Goal: Task Accomplishment & Management: Manage account settings

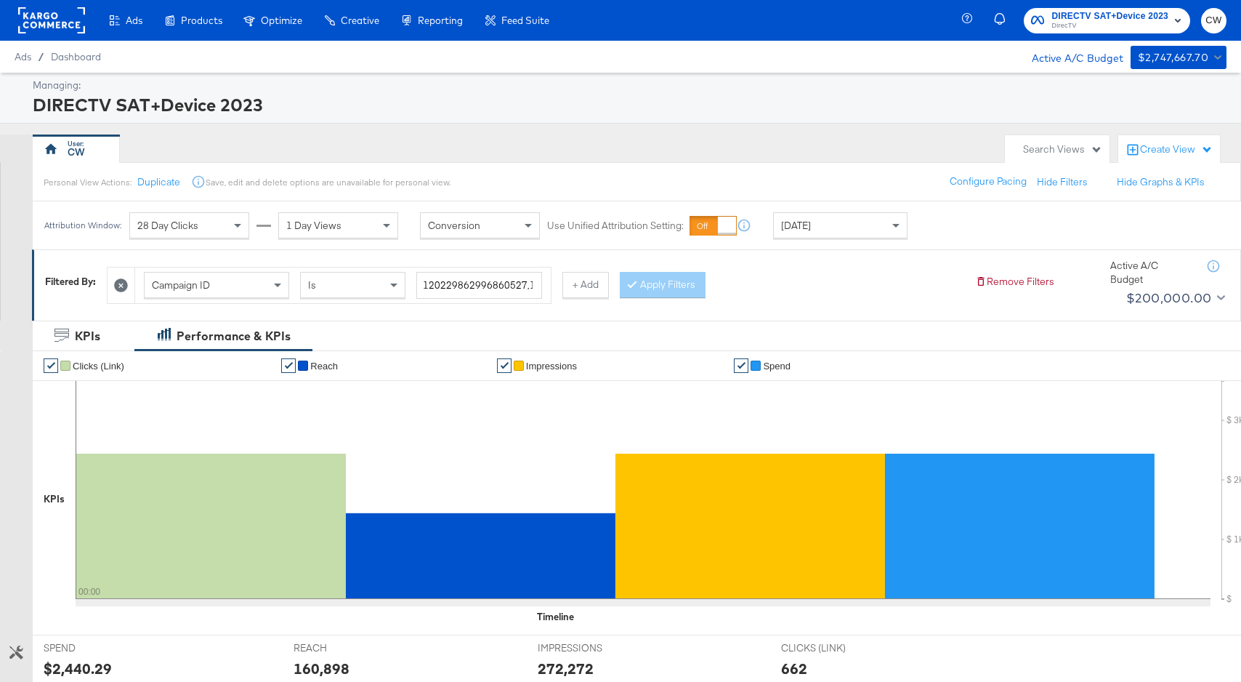
click at [897, 92] on div "DIRECTV SAT+Device 2023" at bounding box center [628, 104] width 1190 height 25
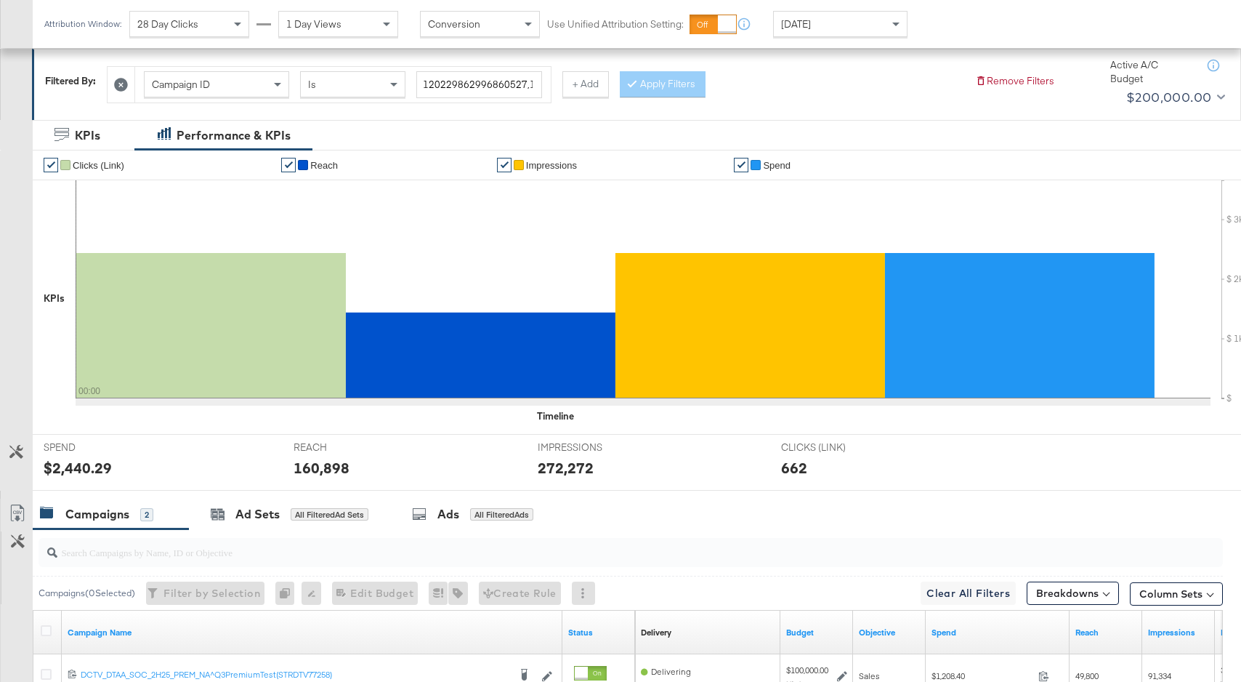
scroll to position [411, 0]
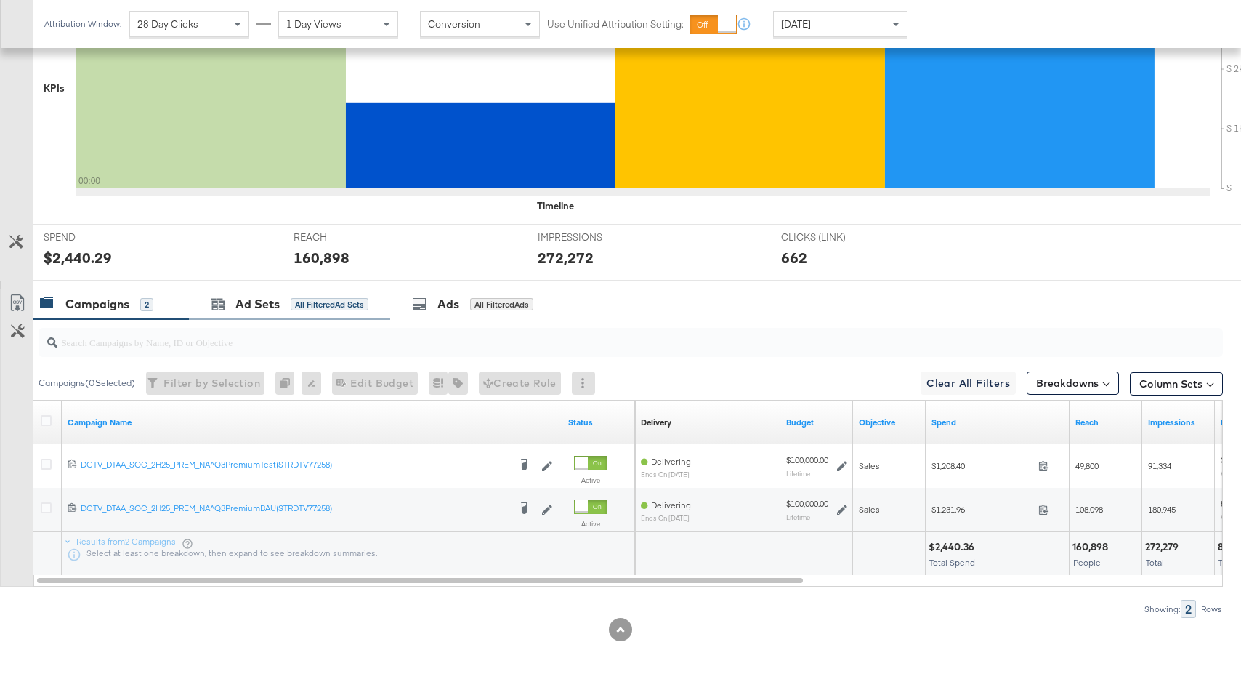
click at [299, 319] on div "Ad Sets All Filtered Ad Sets" at bounding box center [289, 303] width 201 height 31
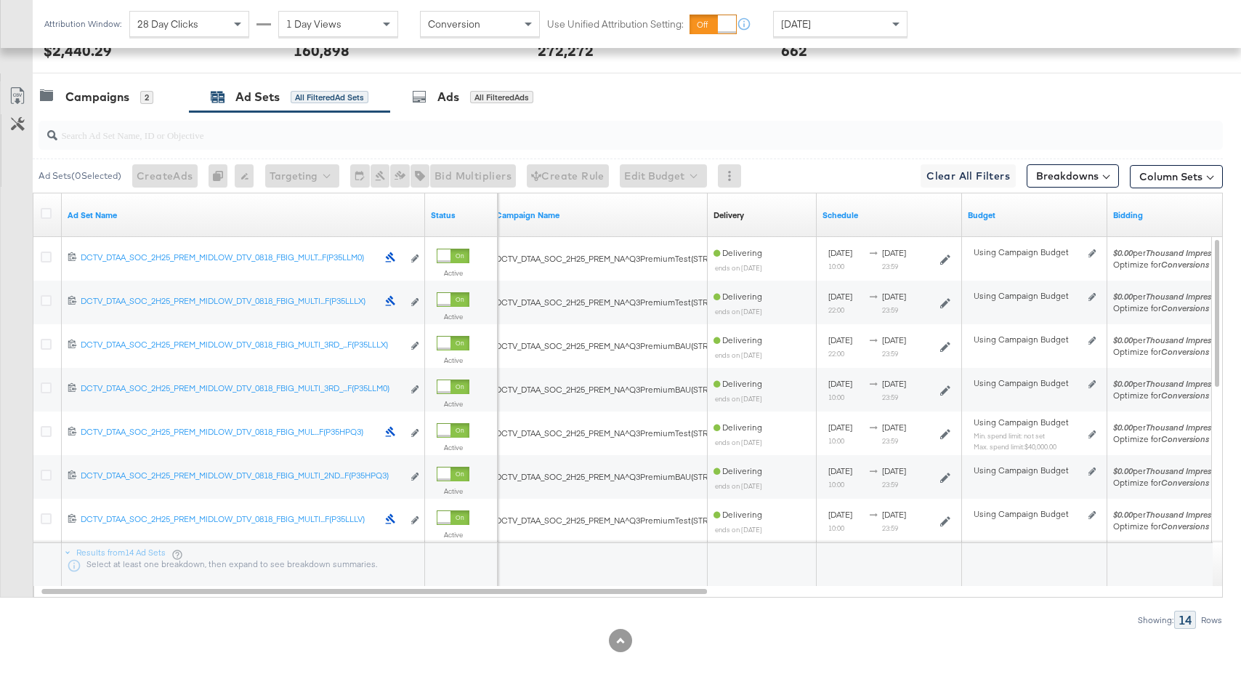
scroll to position [629, 0]
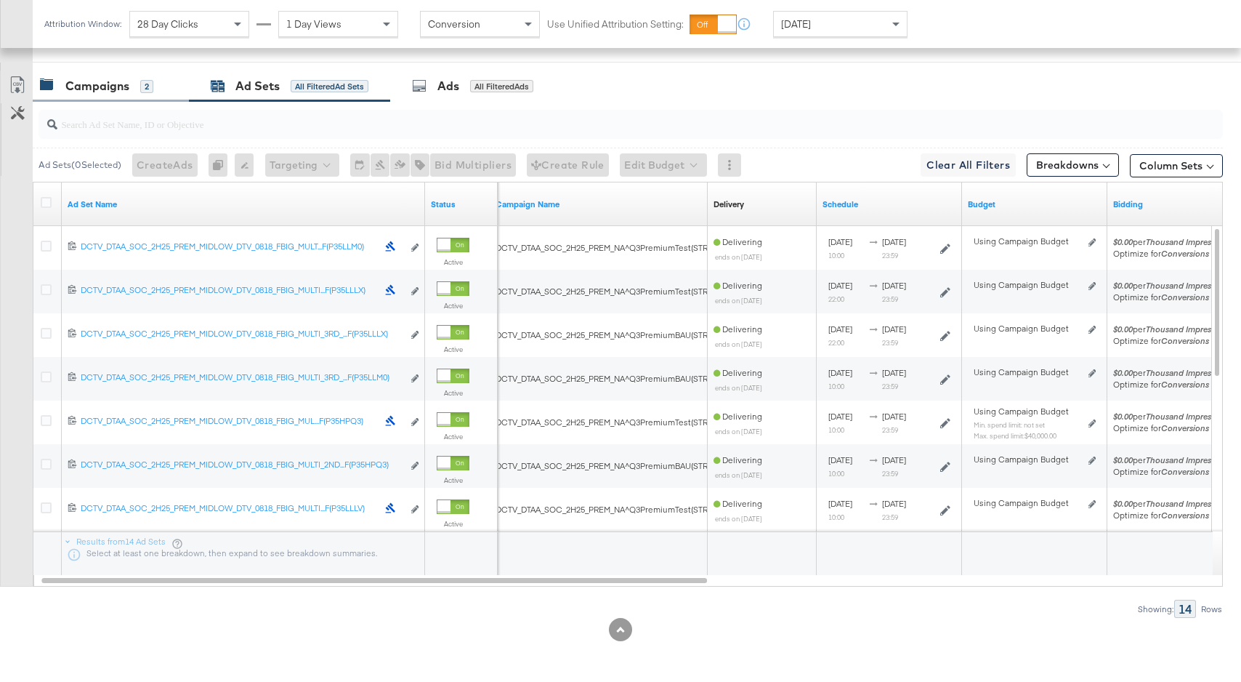
click at [135, 94] on div "Campaigns 2" at bounding box center [111, 85] width 156 height 31
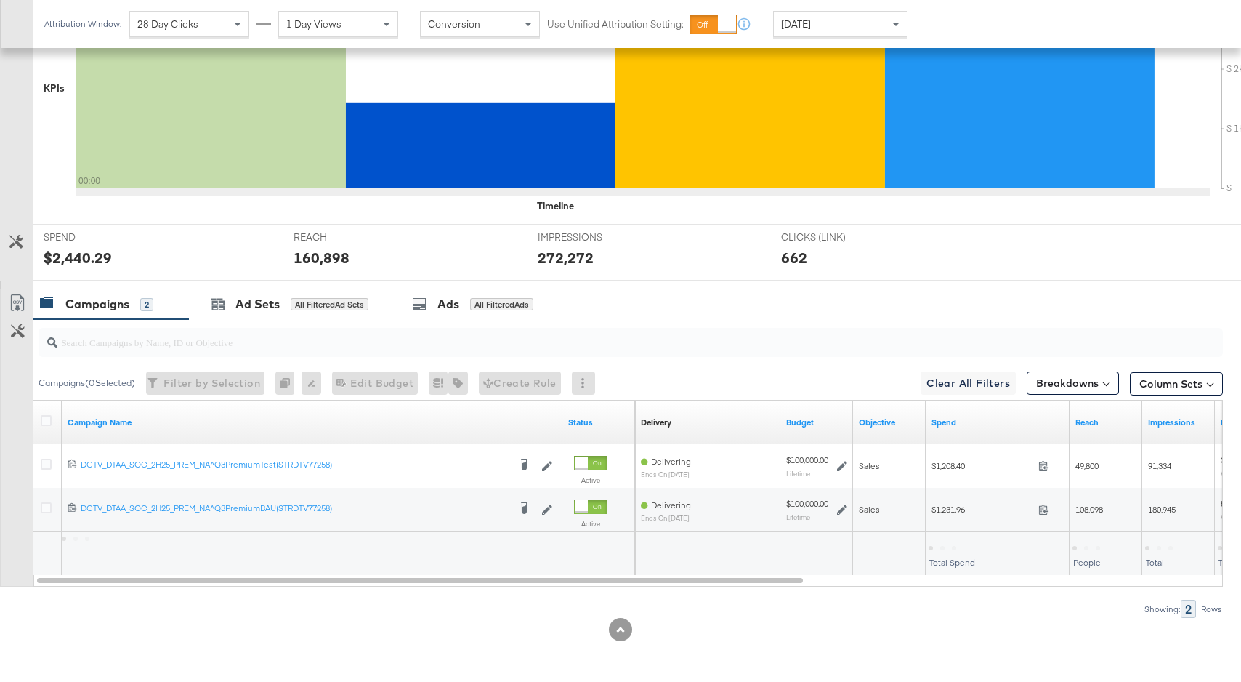
scroll to position [411, 0]
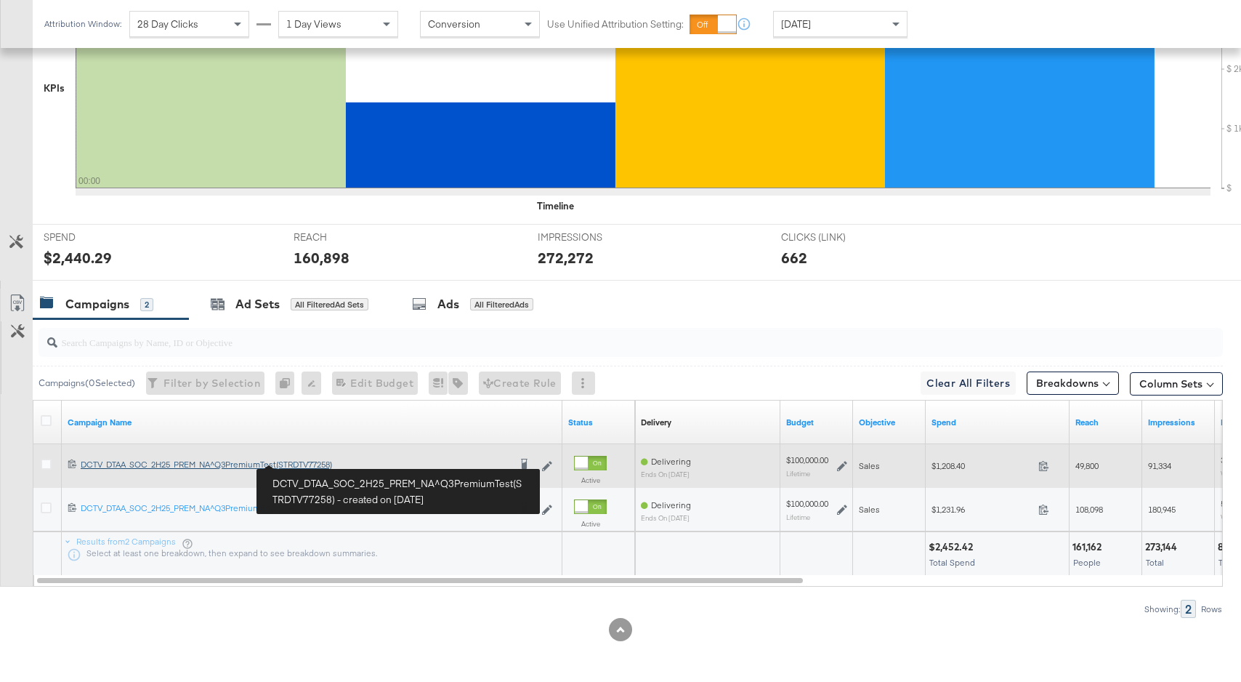
click at [311, 462] on div "DCTV_DTAA_SOC_2H25_PREM_NA^Q3PremiumTest(STRDTV77258) DCTV_DTAA_SOC_2H25_PREM_N…" at bounding box center [295, 464] width 428 height 12
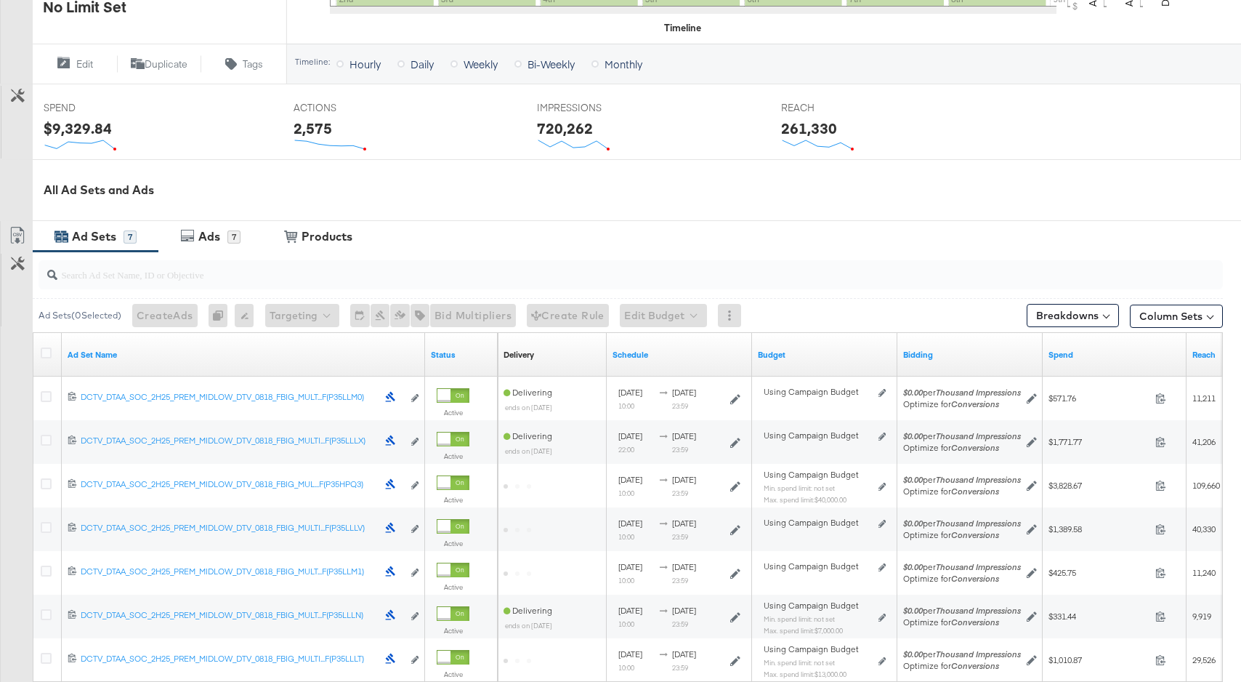
scroll to position [509, 0]
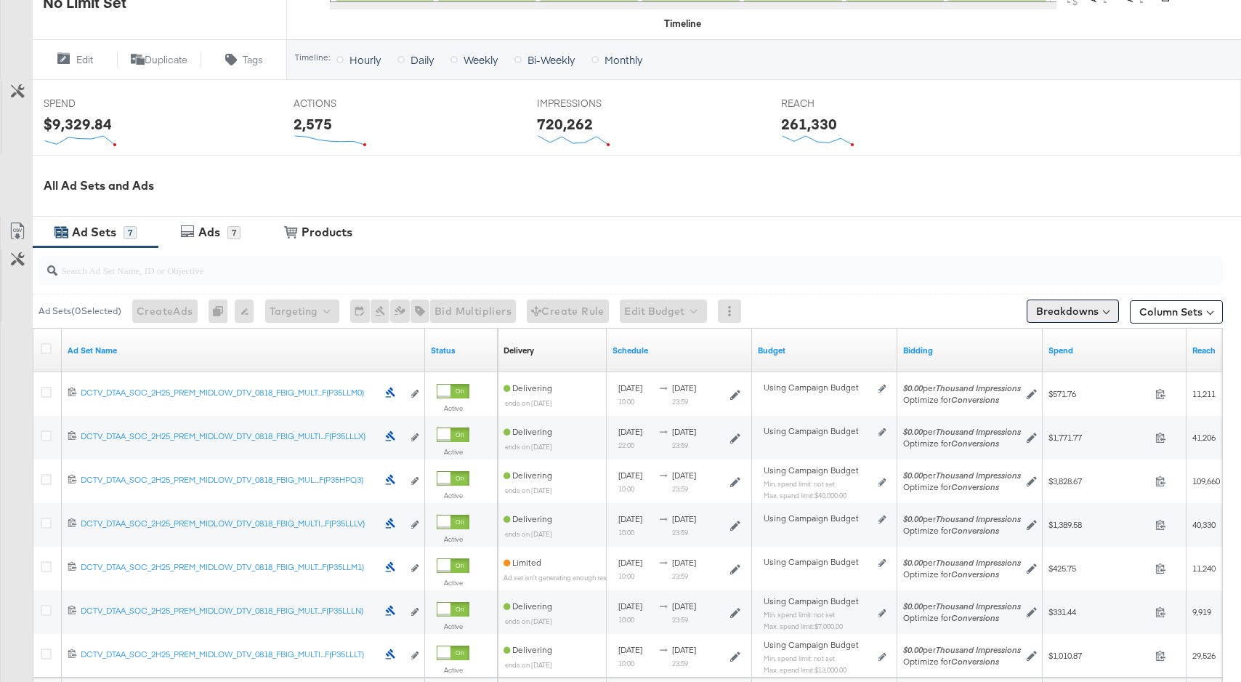
click at [1080, 308] on button "Breakdowns" at bounding box center [1073, 310] width 92 height 23
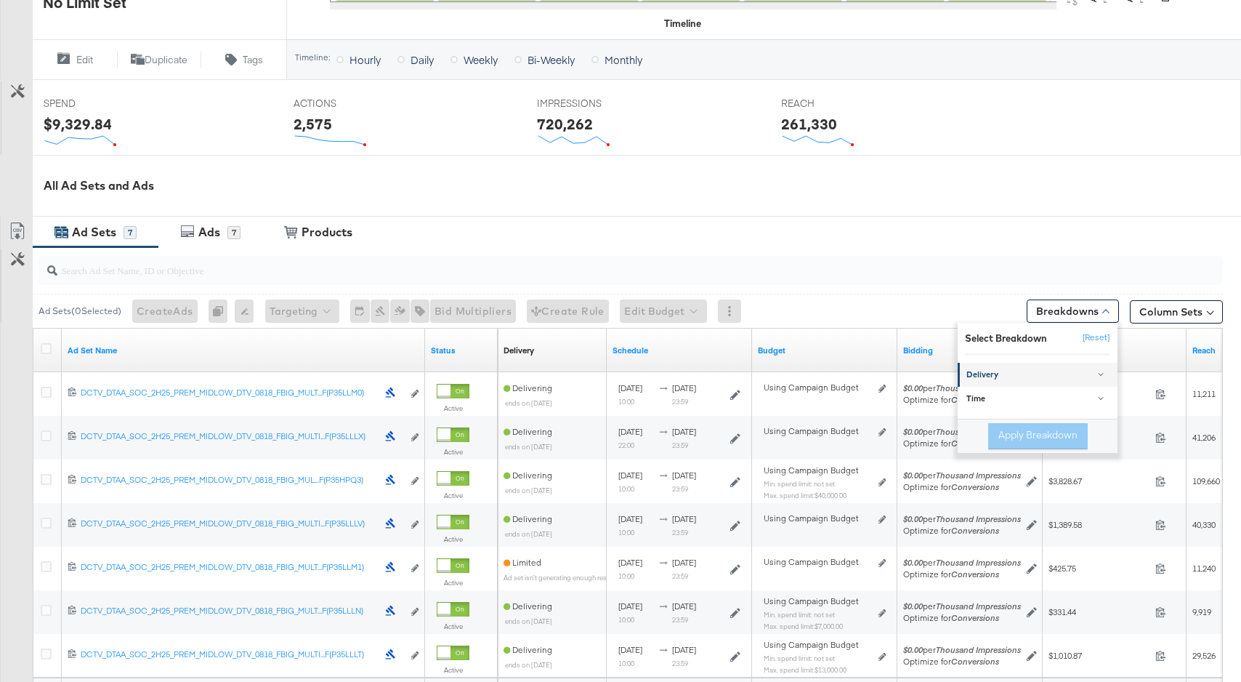
click at [1059, 371] on div "Delivery" at bounding box center [1038, 375] width 145 height 12
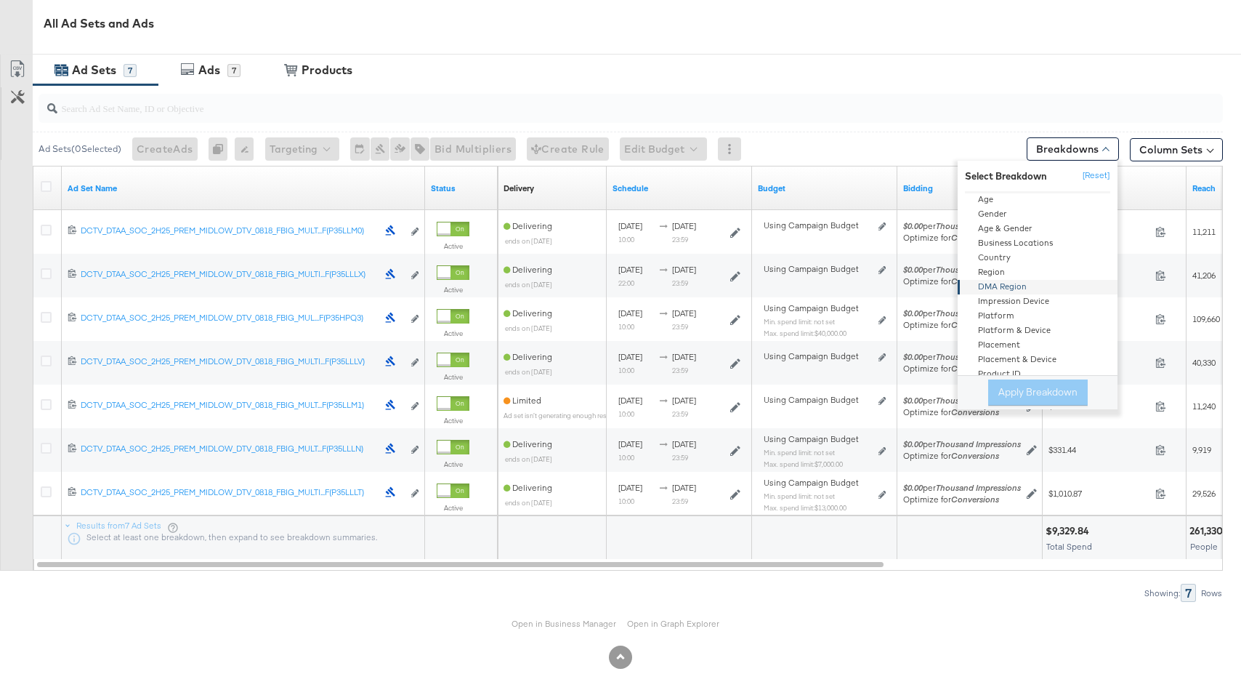
scroll to position [36, 0]
click at [910, 98] on input "search" at bounding box center [586, 102] width 1058 height 28
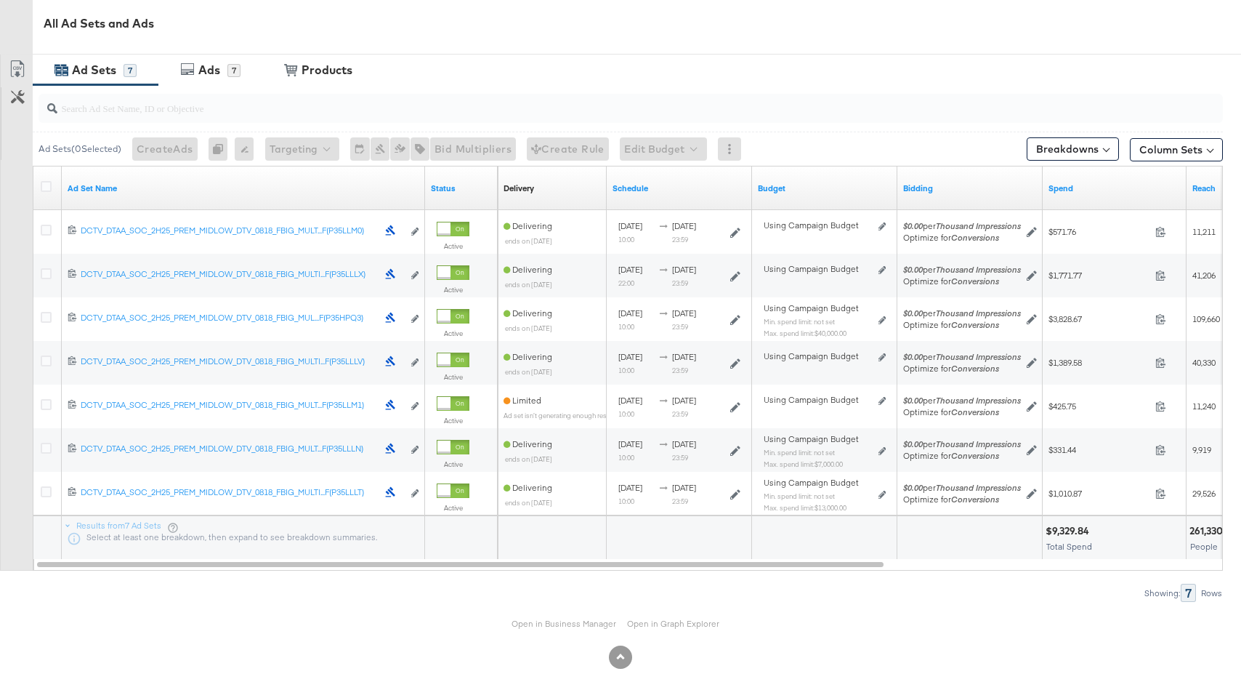
click at [559, 629] on div "Open in Business Manager Open in Graph Explorer" at bounding box center [620, 624] width 1241 height 44
click at [567, 626] on link "Open in Business Manager" at bounding box center [564, 623] width 105 height 11
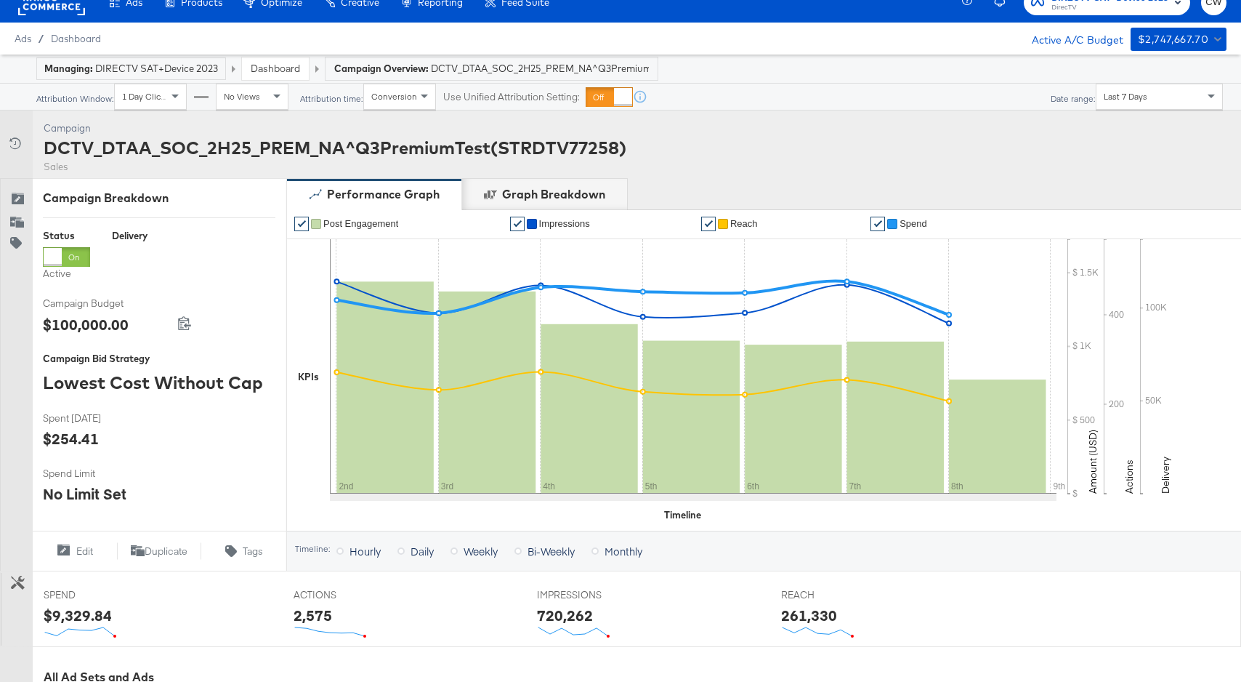
scroll to position [0, 0]
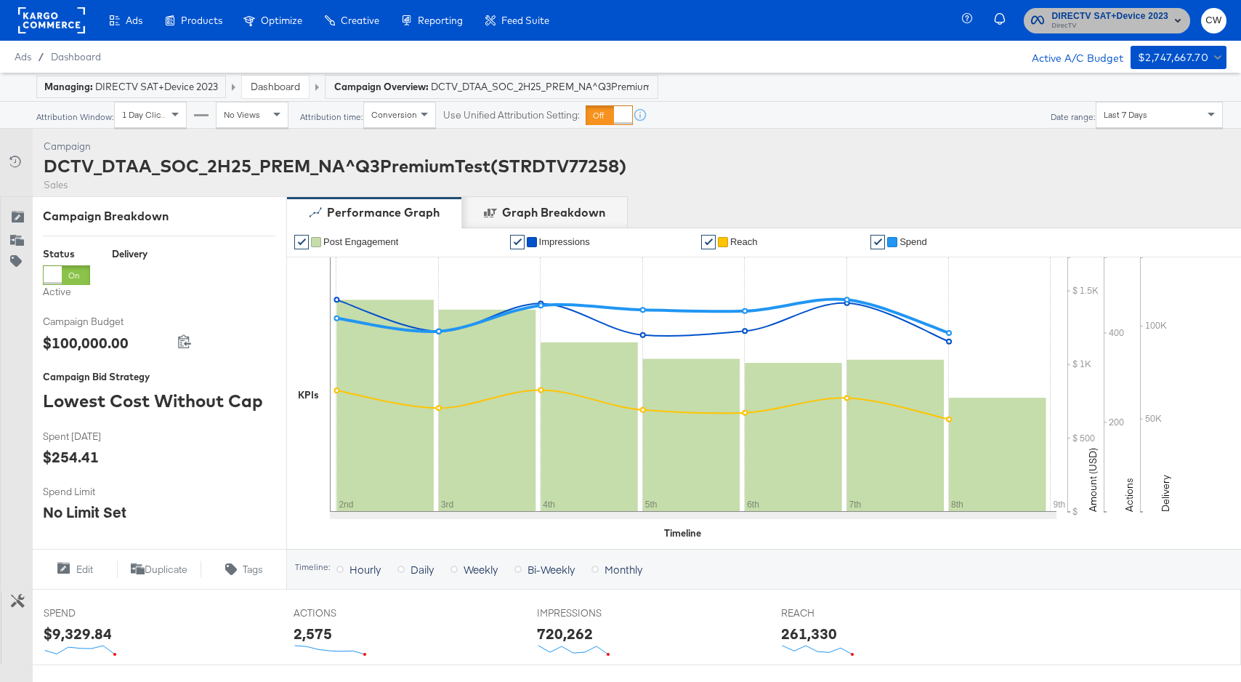
click at [1146, 23] on span "DirecTV" at bounding box center [1109, 26] width 117 height 12
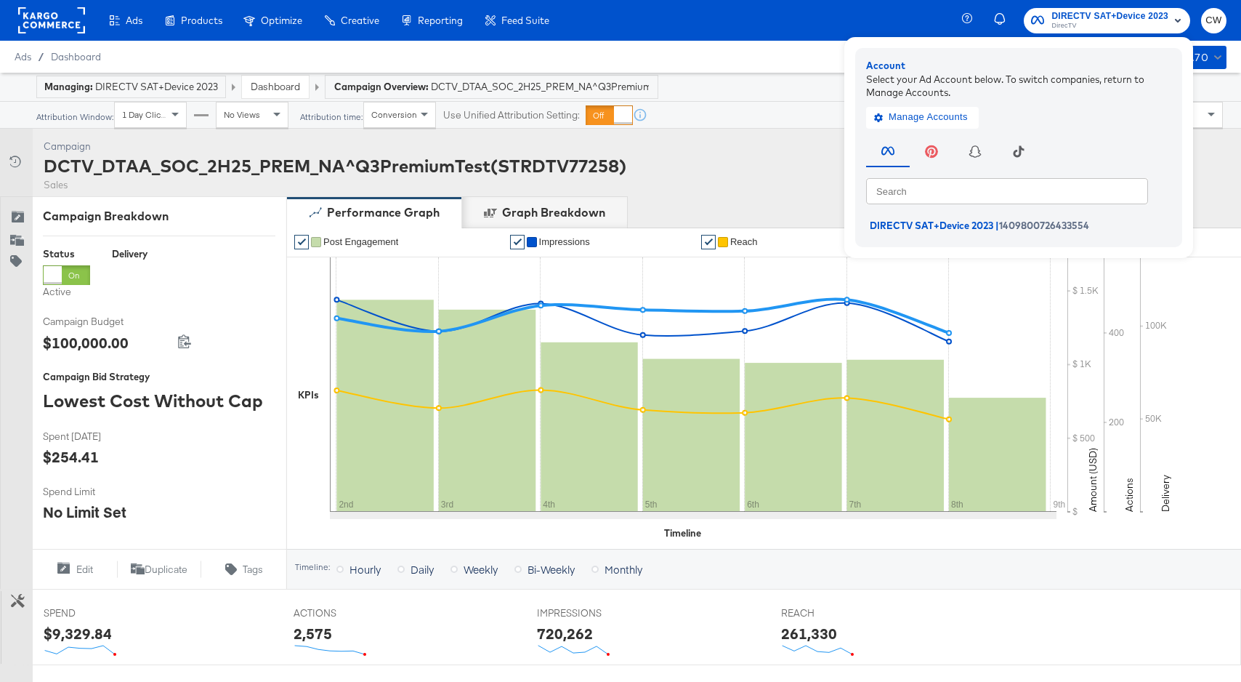
click at [732, 125] on div "Attribution Window: 1 Day Clicks No Views Attribution time: Conversion Use Unif…" at bounding box center [620, 115] width 1263 height 27
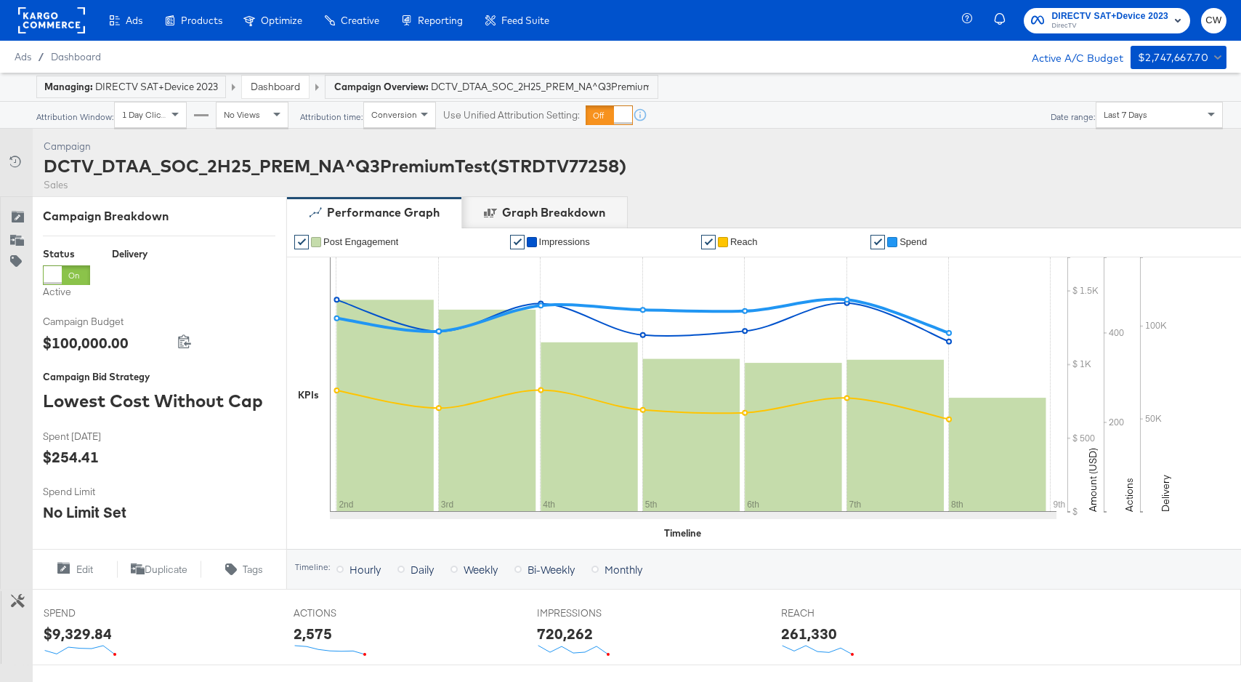
scroll to position [73, 0]
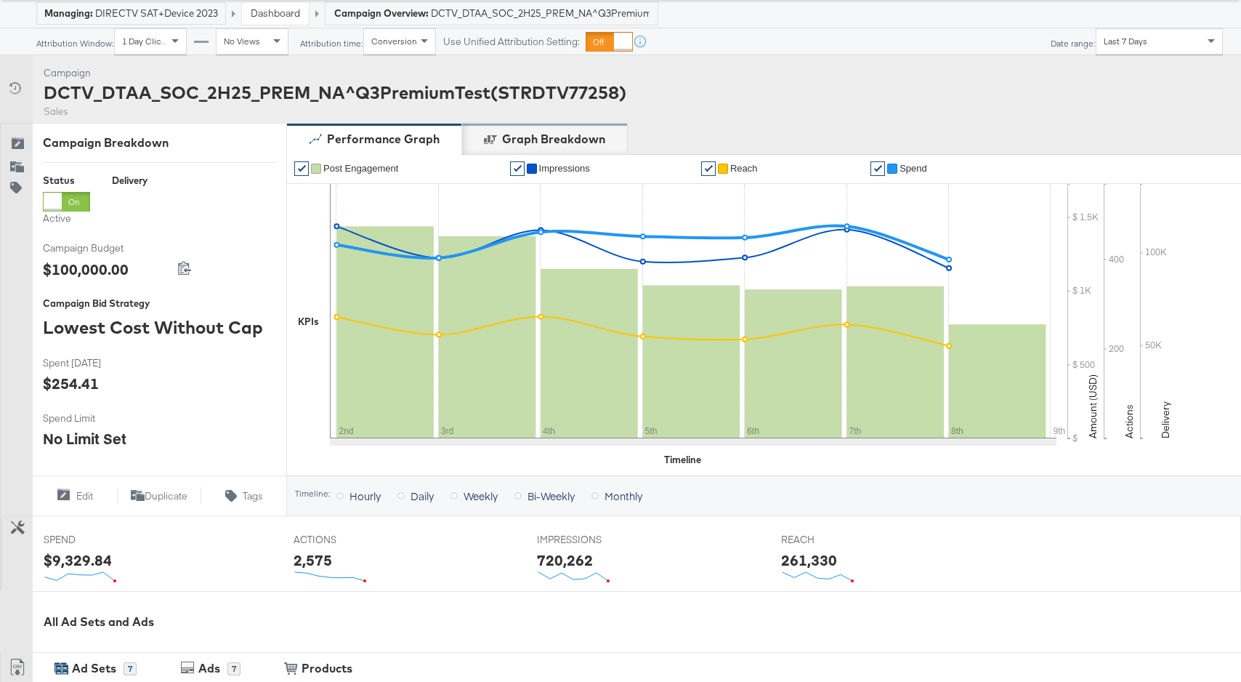
click at [573, 135] on div "Graph Breakdown" at bounding box center [553, 139] width 103 height 17
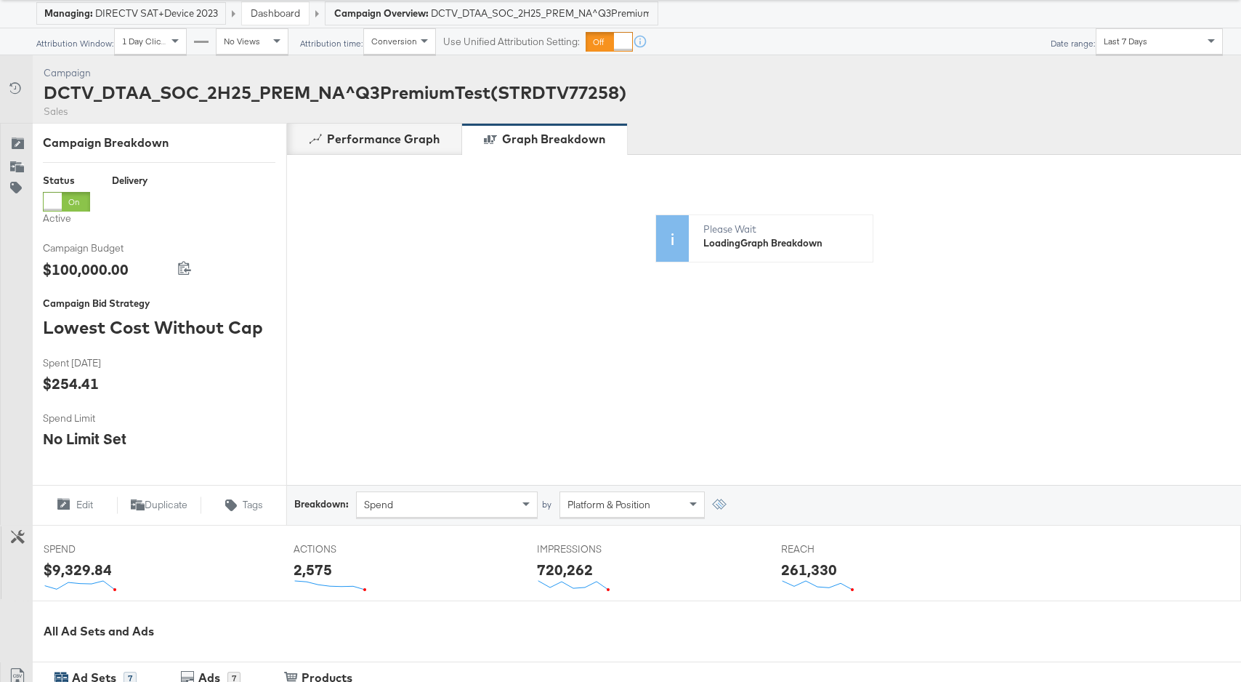
click at [1173, 54] on div "Attribution Window: 1 Day Clicks No Views Attribution time: Conversion Use Unif…" at bounding box center [620, 41] width 1263 height 27
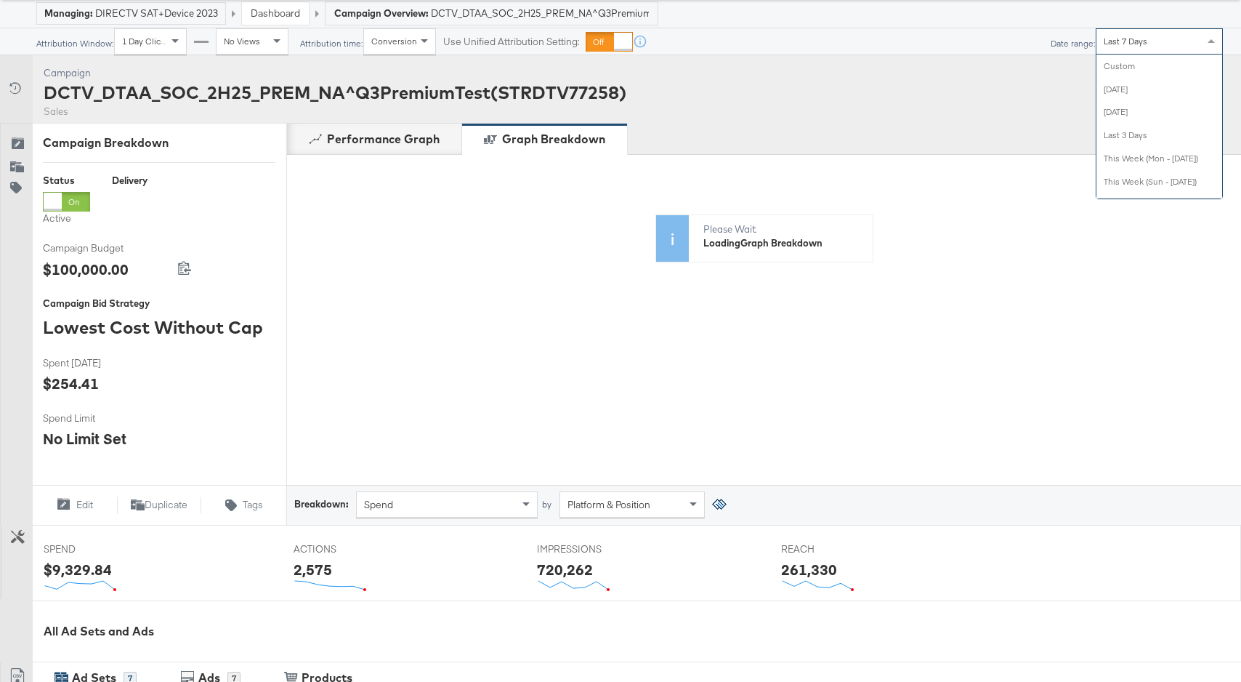
click at [1173, 43] on div "Last 7 Days" at bounding box center [1159, 41] width 126 height 25
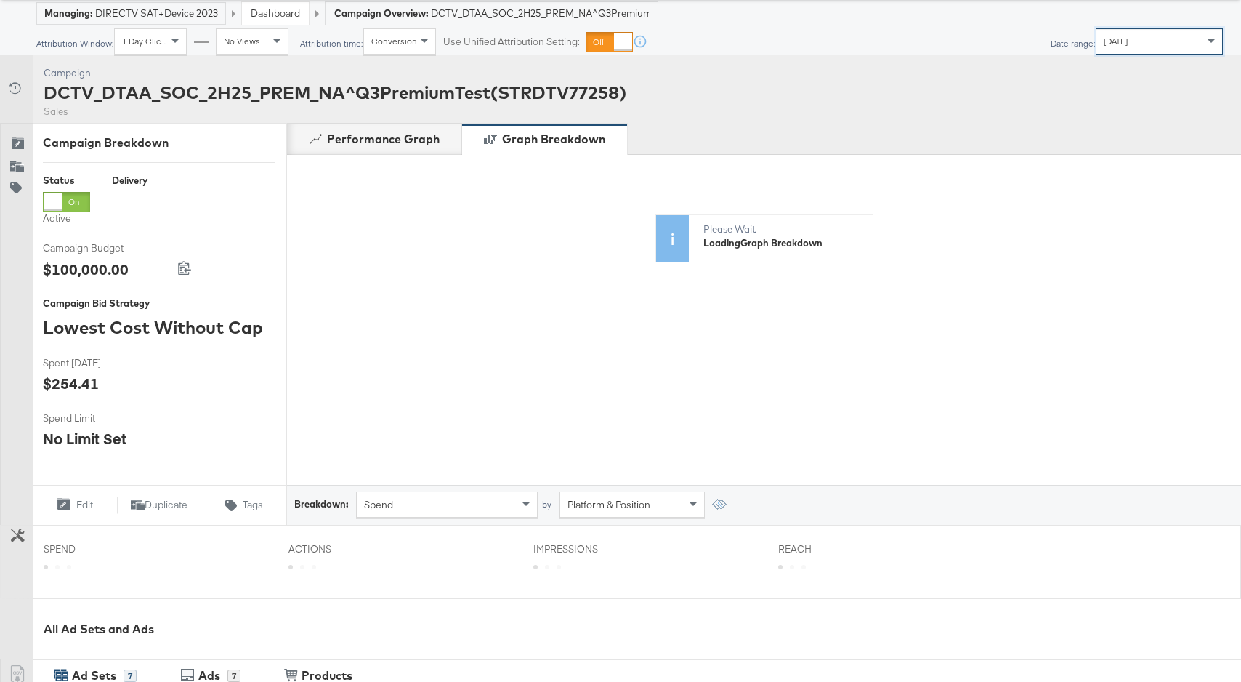
click at [634, 491] on div "Platform & Position" at bounding box center [631, 504] width 145 height 26
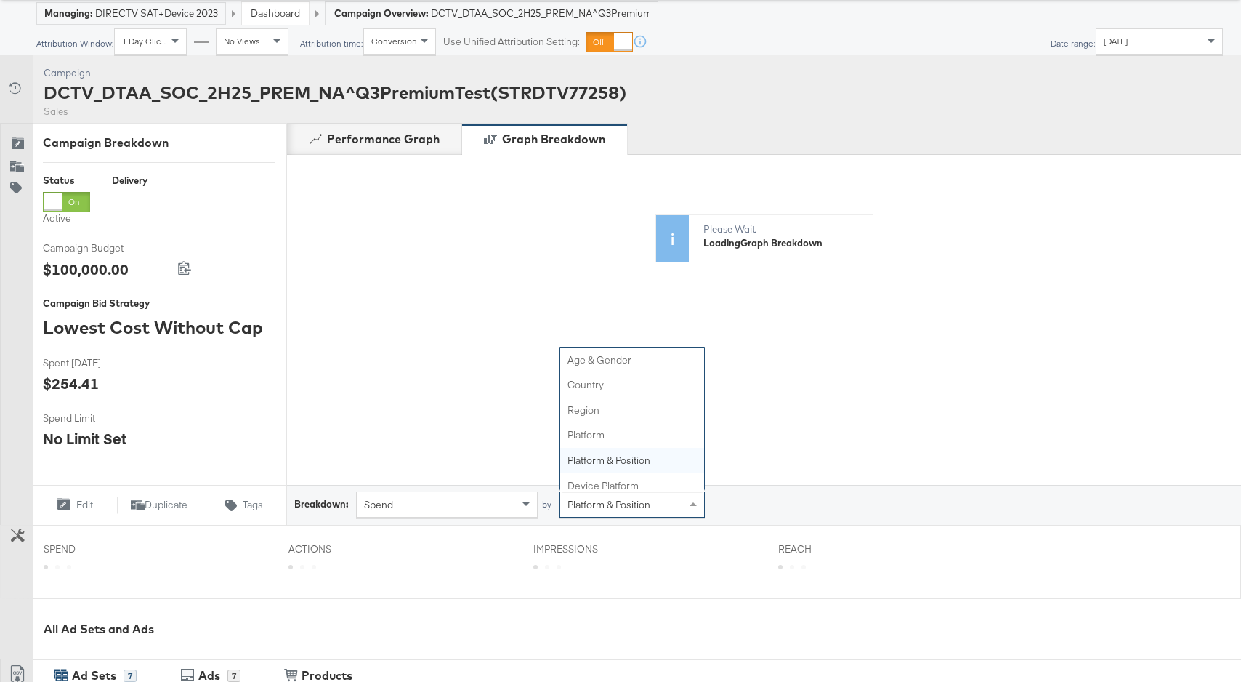
click at [634, 498] on span "Platform & Position" at bounding box center [608, 504] width 83 height 13
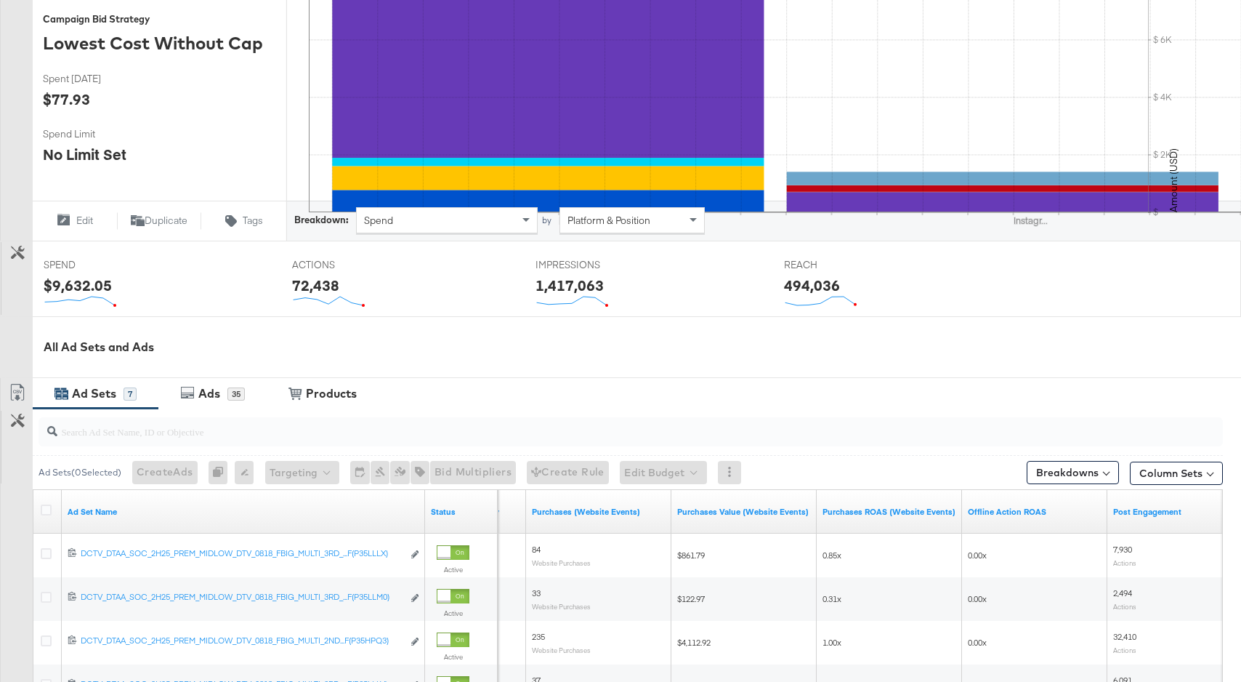
scroll to position [296, 0]
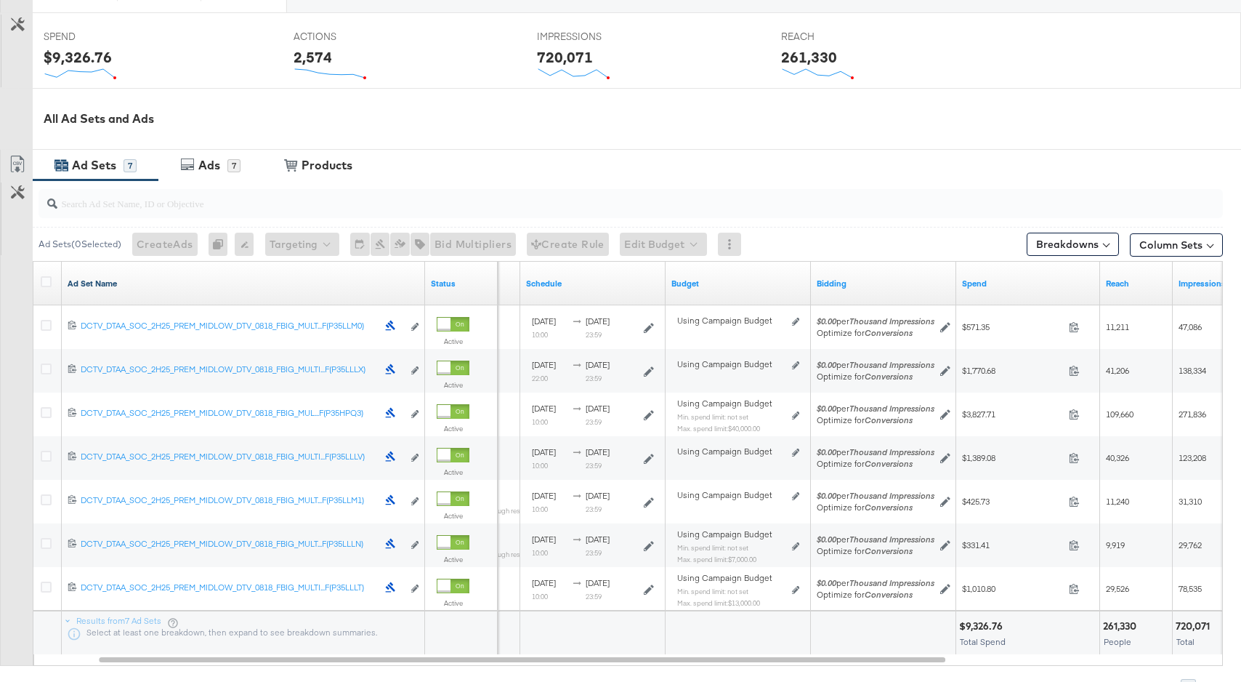
scroll to position [573, 0]
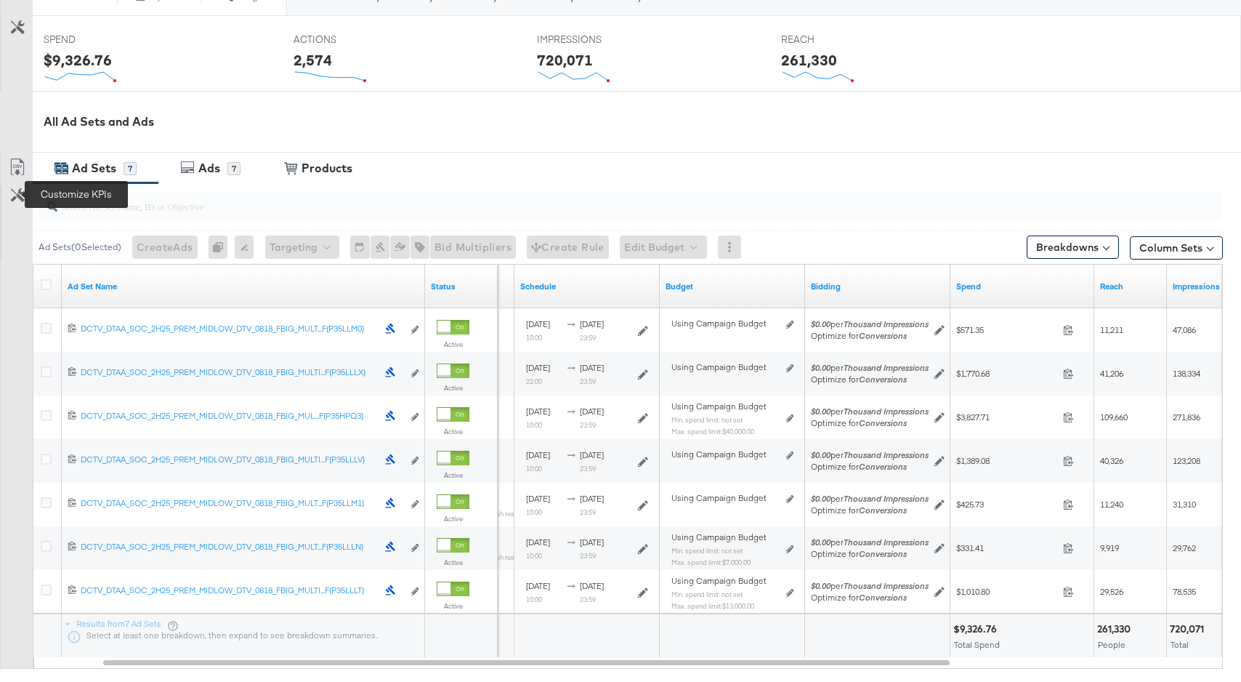
click at [17, 196] on icon at bounding box center [18, 195] width 14 height 14
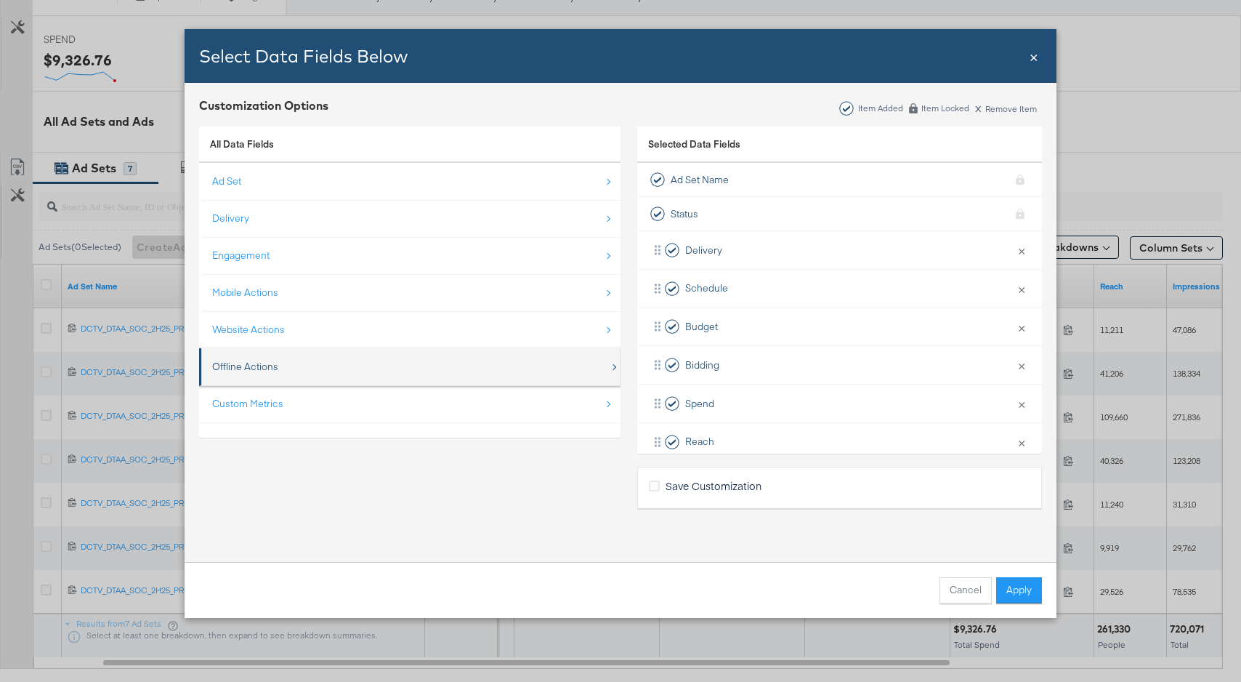
click at [319, 365] on div "Offline Actions" at bounding box center [410, 367] width 397 height 30
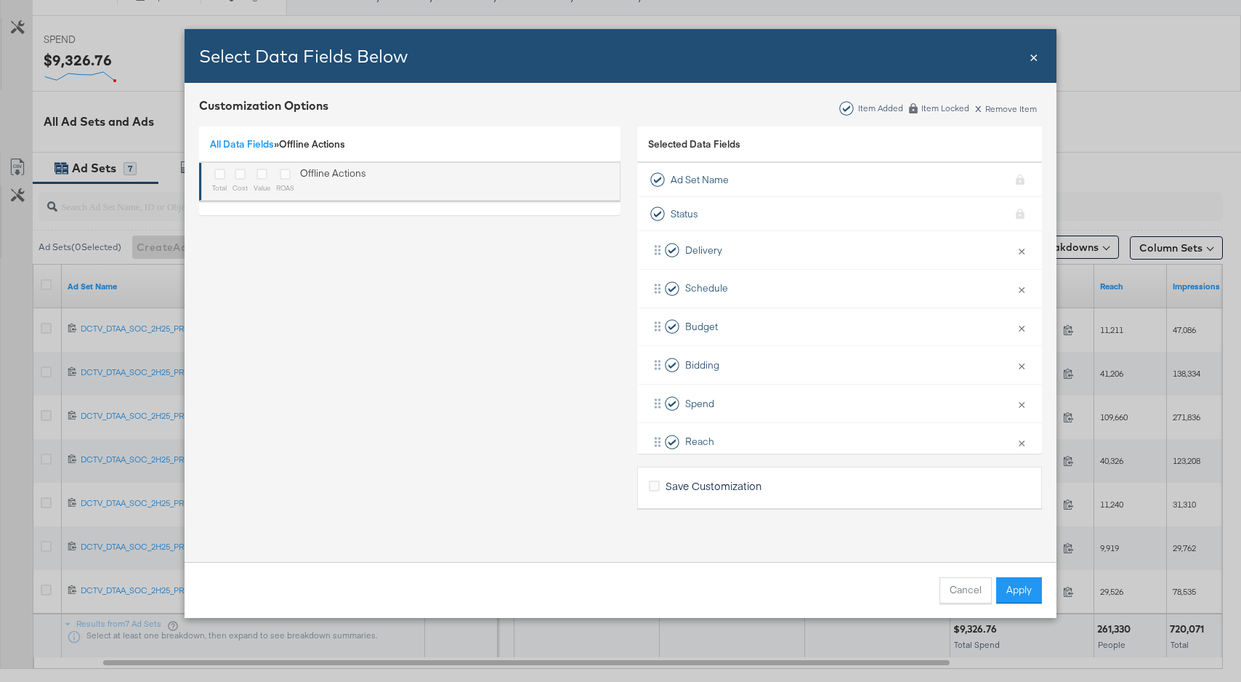
click at [290, 183] on sub "ROAS" at bounding box center [285, 187] width 18 height 9
click at [269, 183] on sub "value" at bounding box center [262, 187] width 17 height 9
click at [241, 183] on sub "cost" at bounding box center [240, 187] width 15 height 9
click at [220, 181] on div "Bulk Add Locations Modal" at bounding box center [219, 174] width 15 height 17
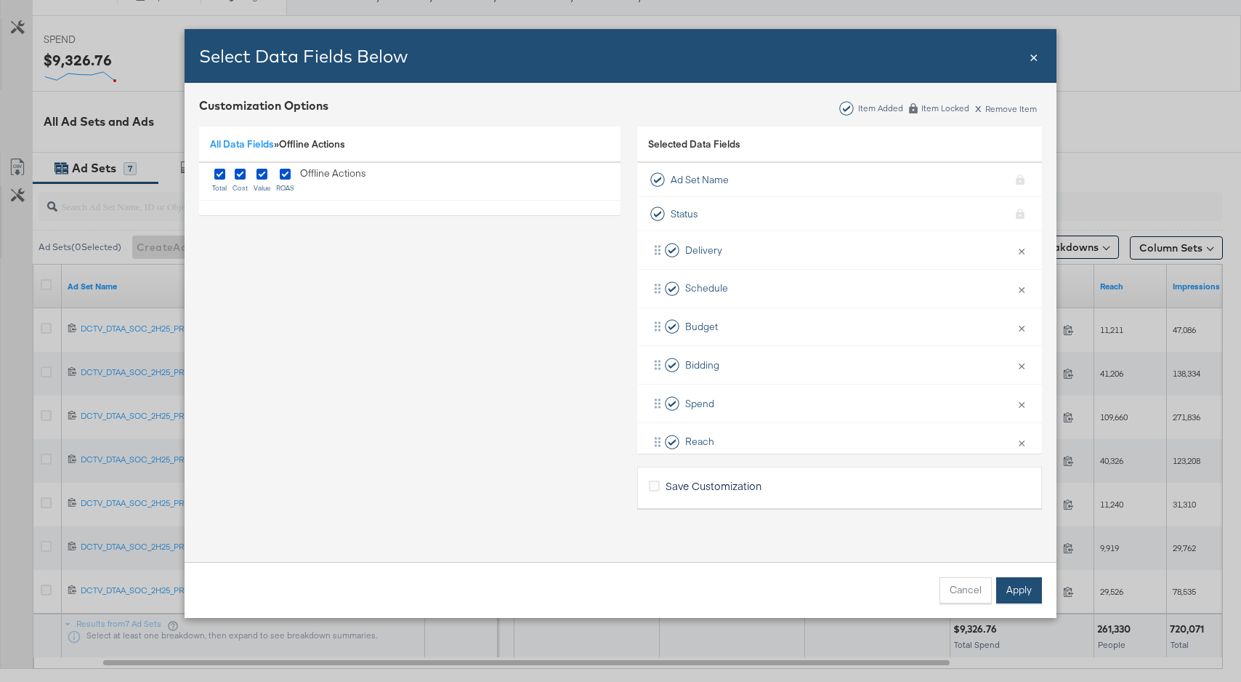
click at [1021, 596] on button "Apply" at bounding box center [1019, 590] width 46 height 26
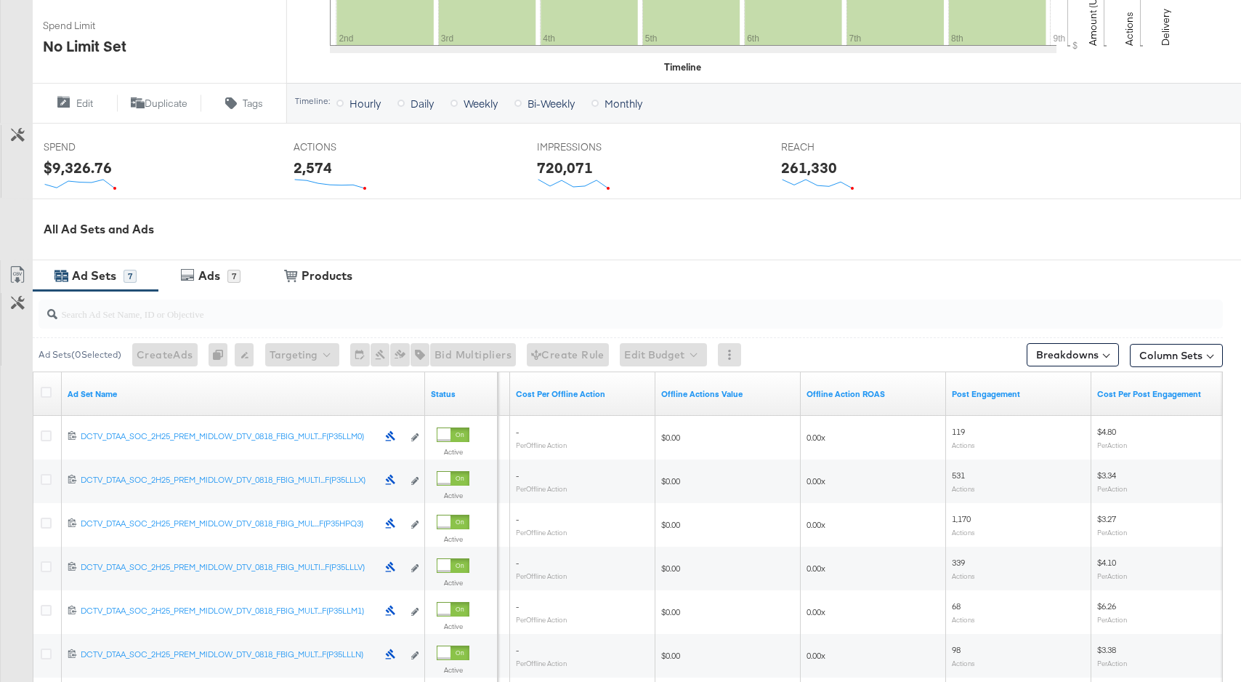
scroll to position [453, 0]
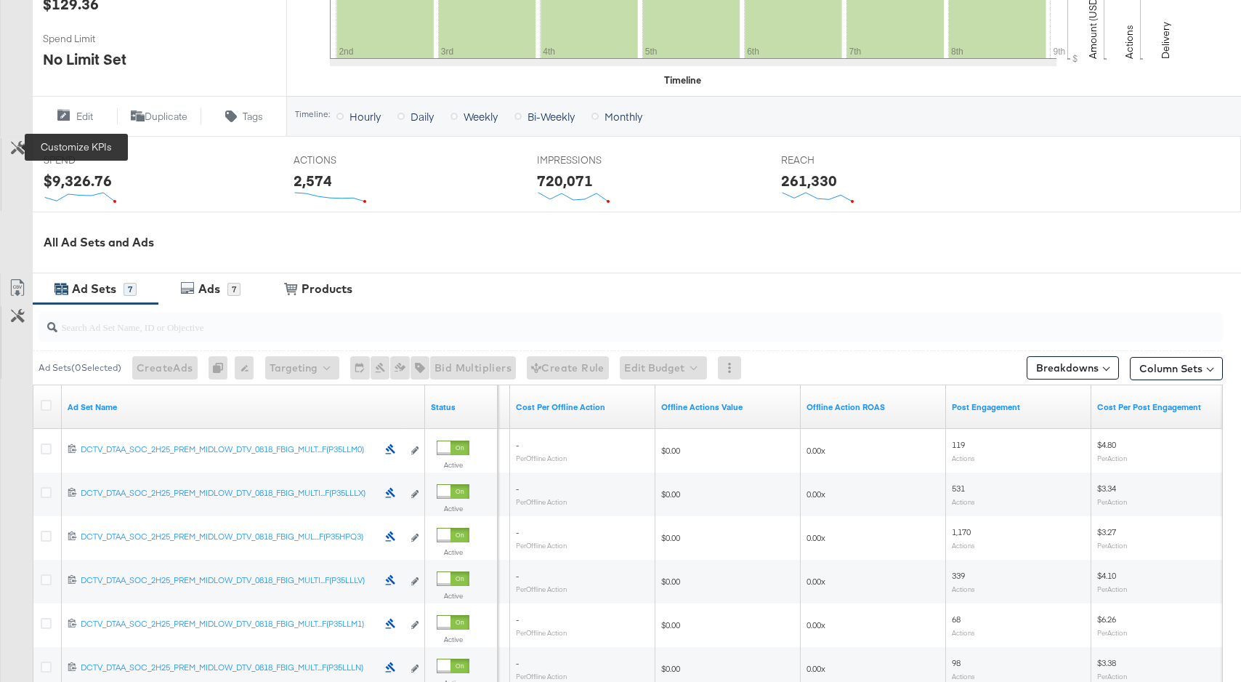
click at [18, 150] on icon at bounding box center [18, 148] width 14 height 14
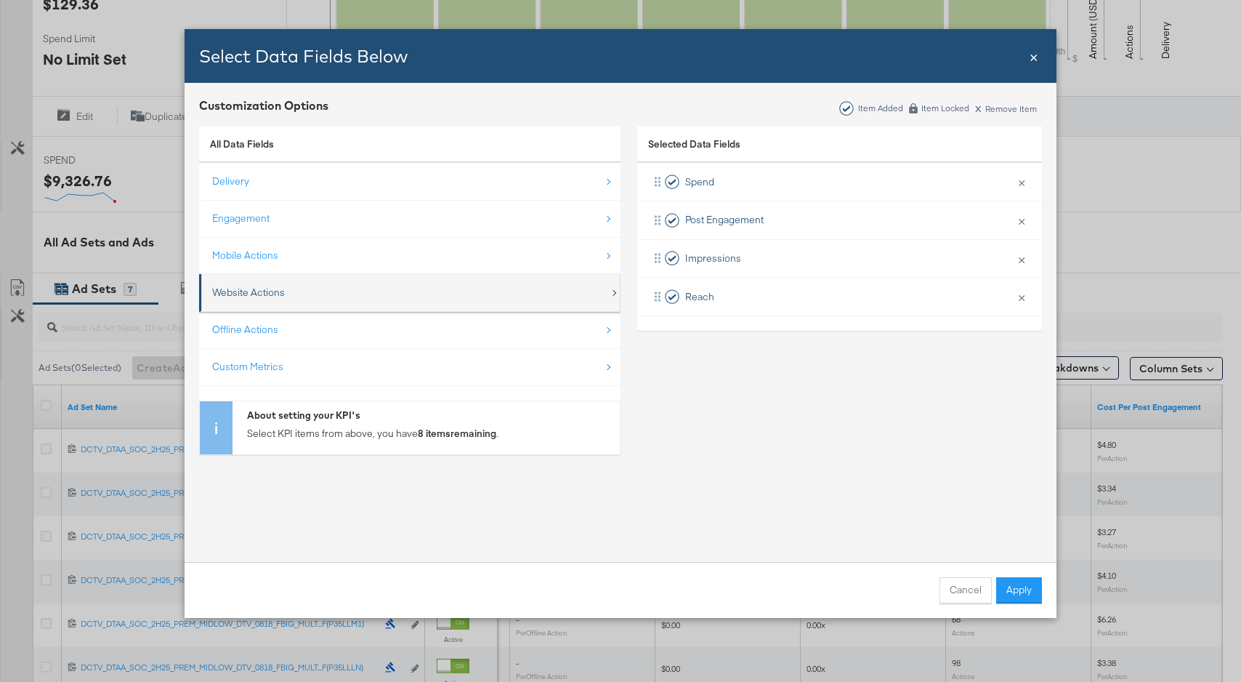
click at [306, 305] on div "Website Actions" at bounding box center [410, 293] width 397 height 30
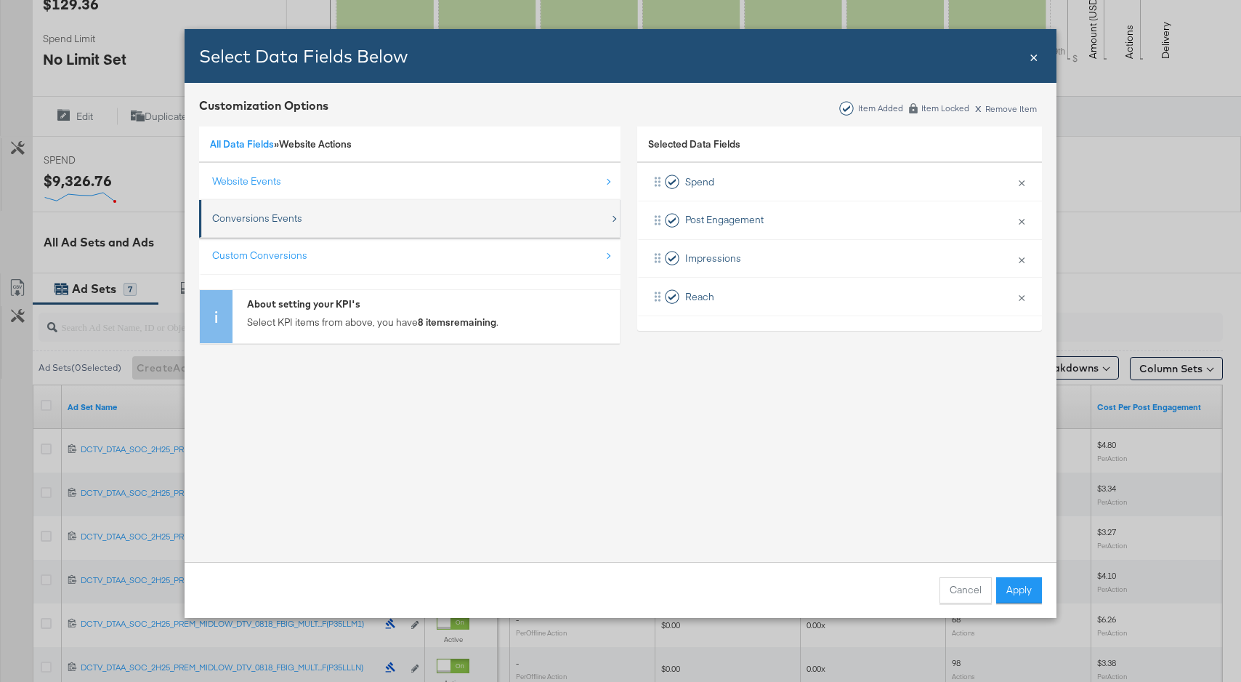
click at [275, 227] on div "Conversions Events" at bounding box center [410, 218] width 397 height 30
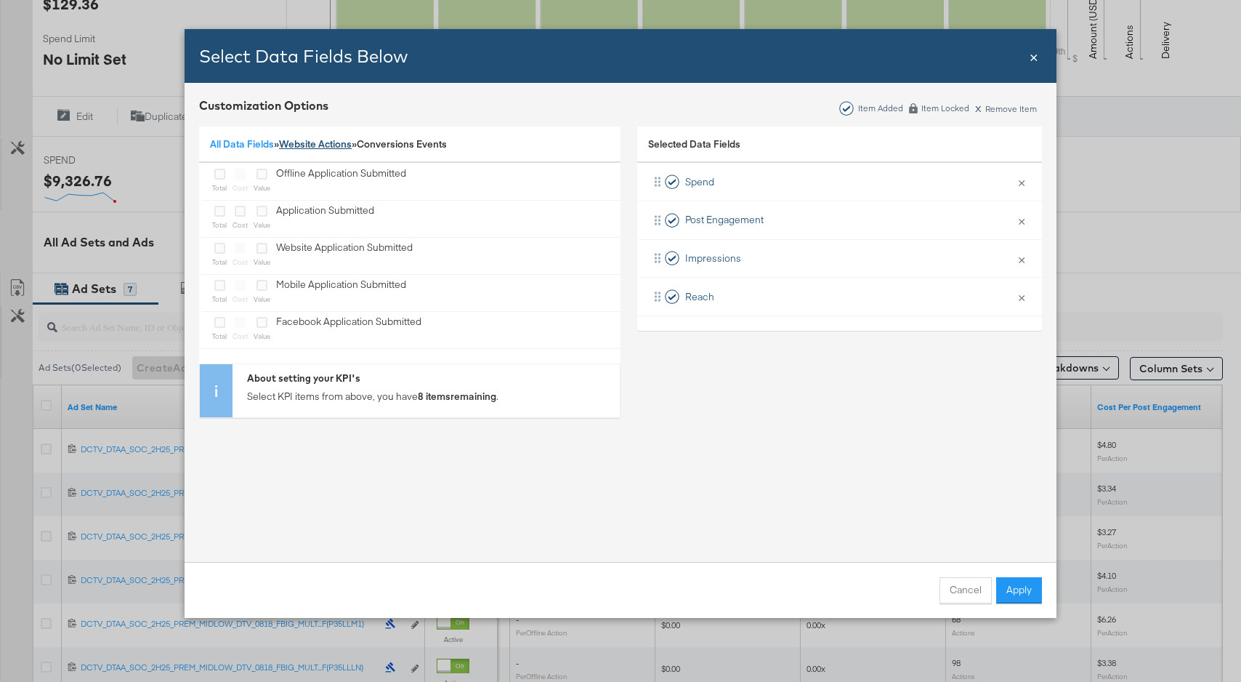
click at [328, 144] on link "Website Actions" at bounding box center [315, 143] width 73 height 13
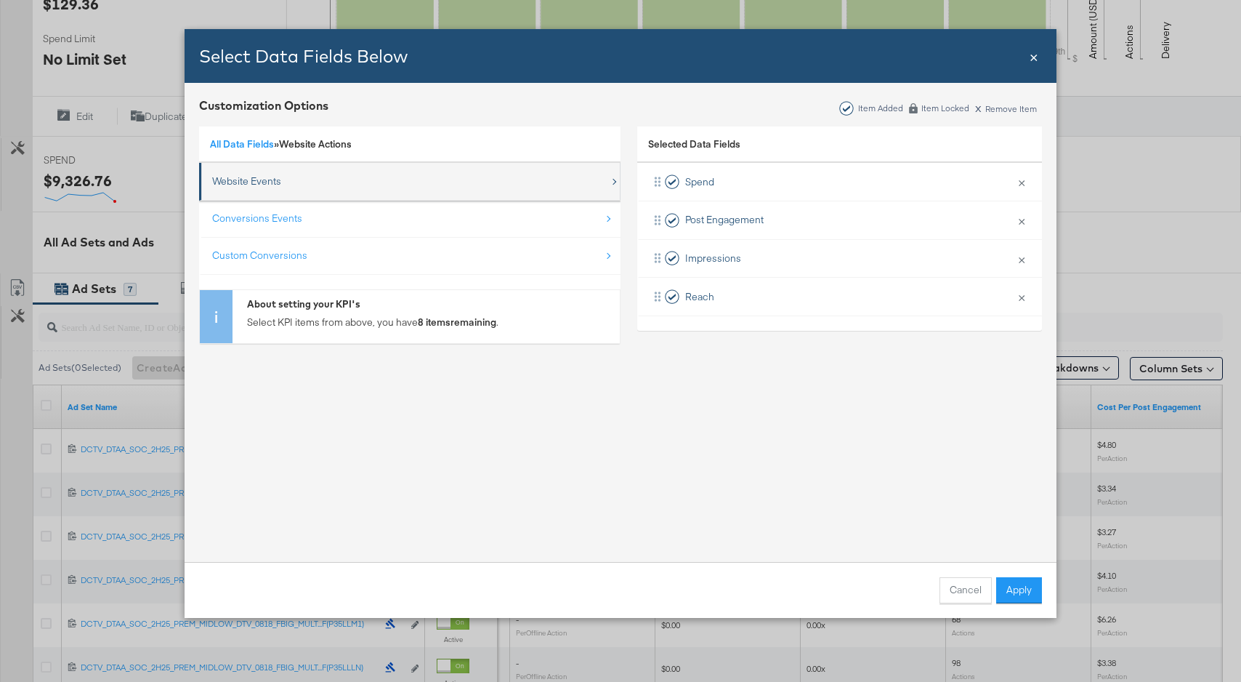
click at [269, 181] on div "Website Events" at bounding box center [246, 181] width 69 height 14
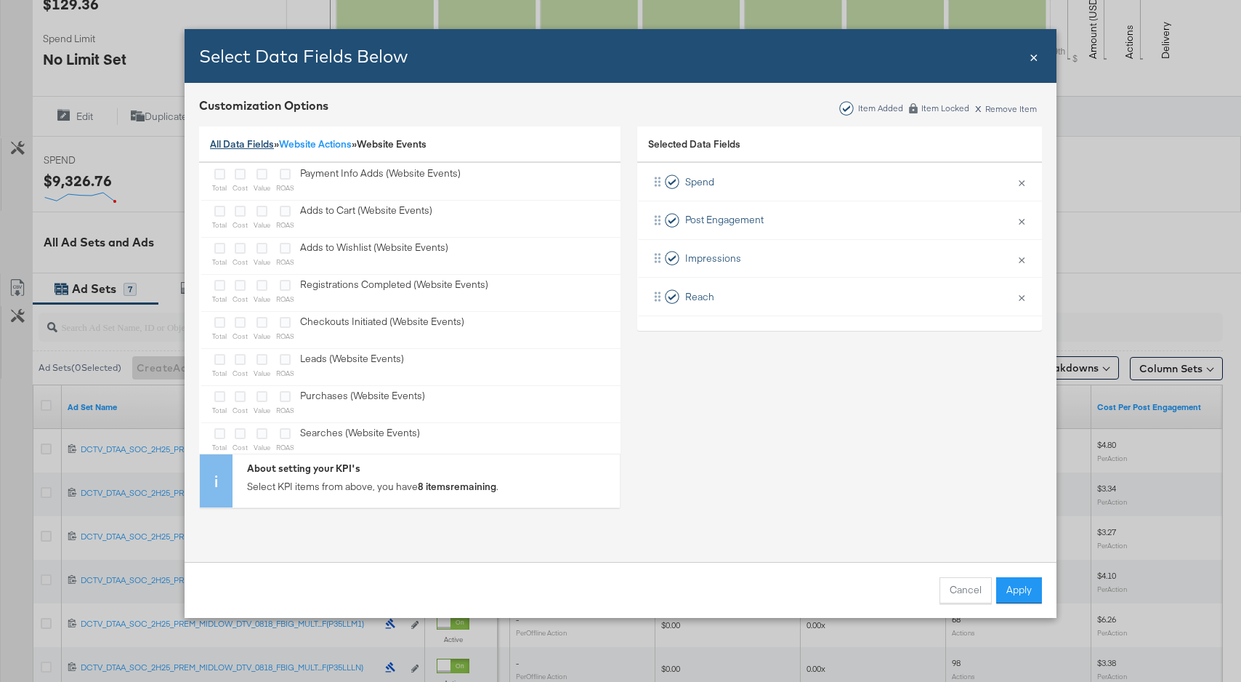
click at [257, 146] on link "All Data Fields" at bounding box center [242, 143] width 64 height 13
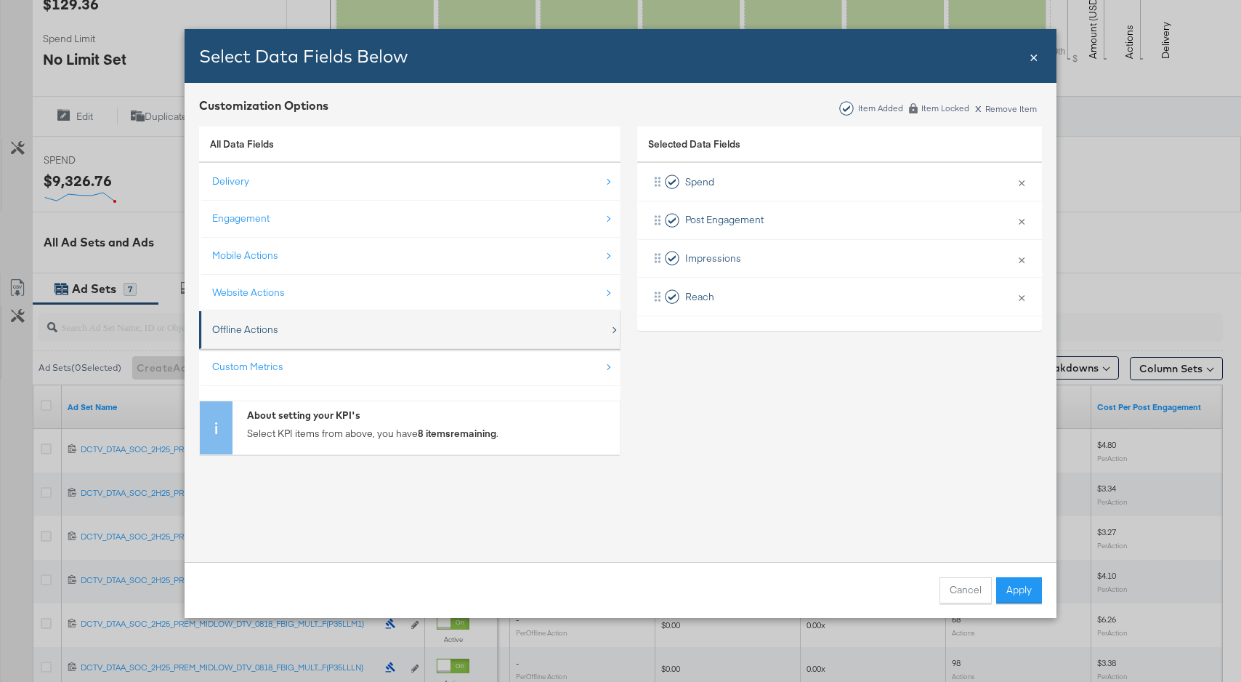
click at [272, 340] on div "Offline Actions" at bounding box center [410, 330] width 397 height 30
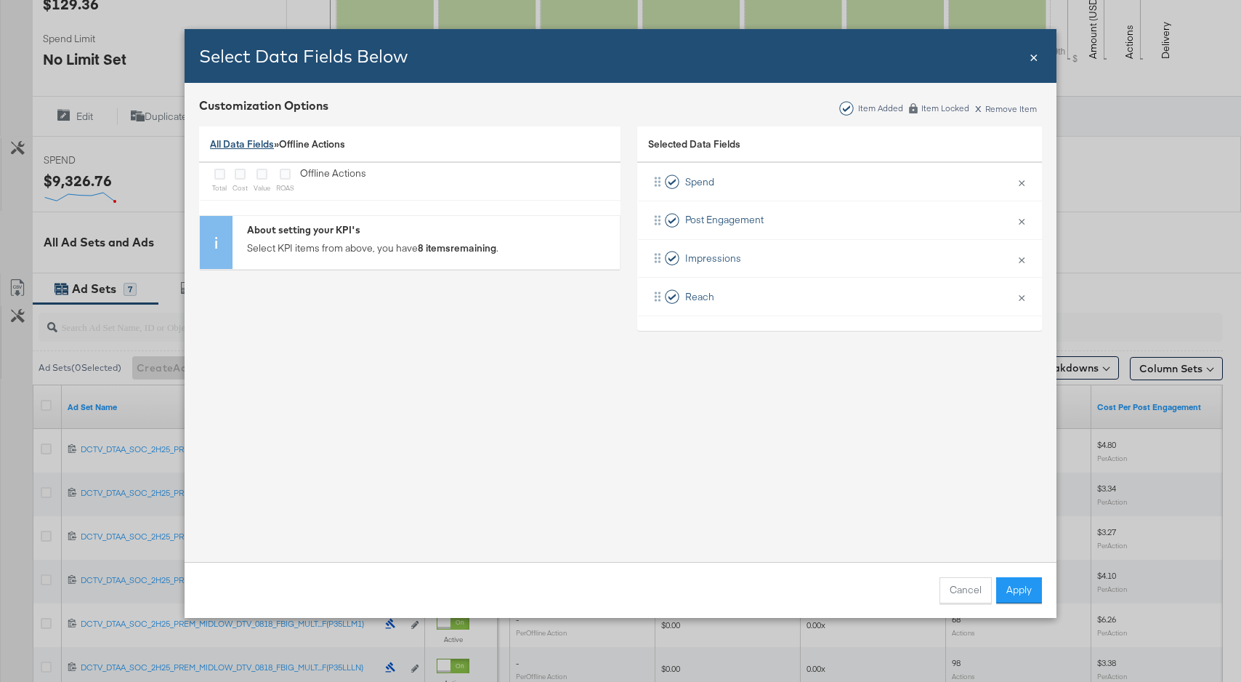
click at [253, 148] on link "All Data Fields" at bounding box center [242, 143] width 64 height 13
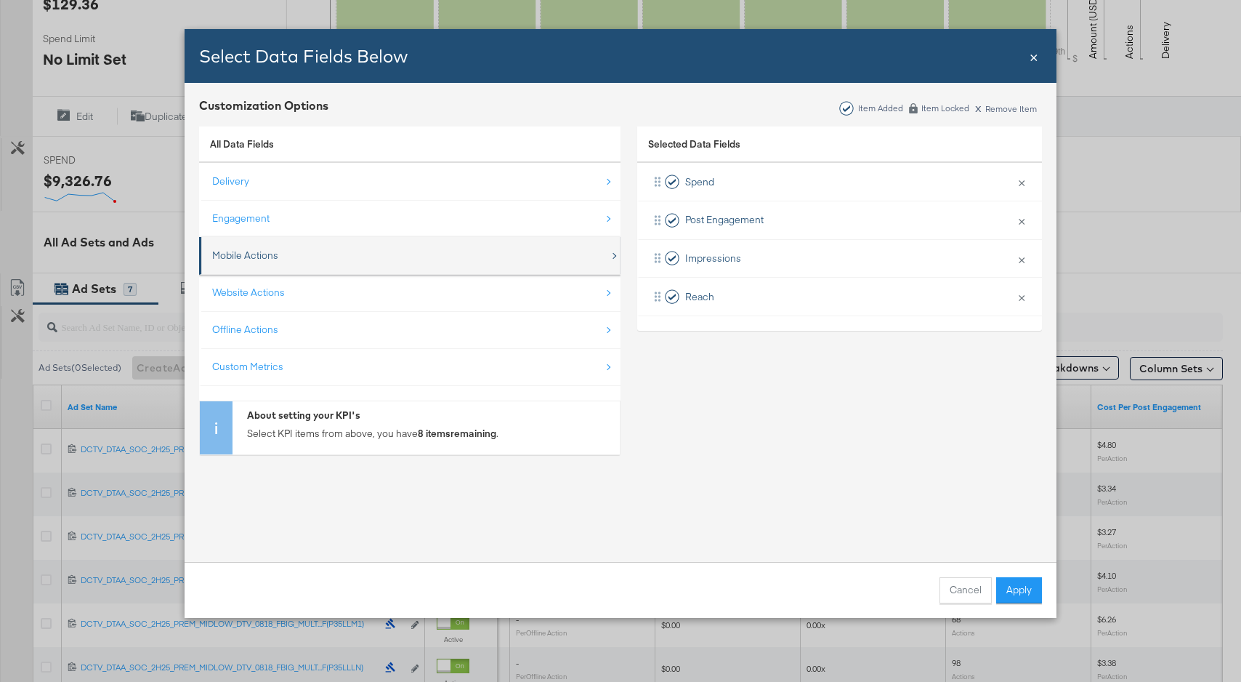
click at [273, 259] on div "Mobile Actions" at bounding box center [245, 256] width 66 height 14
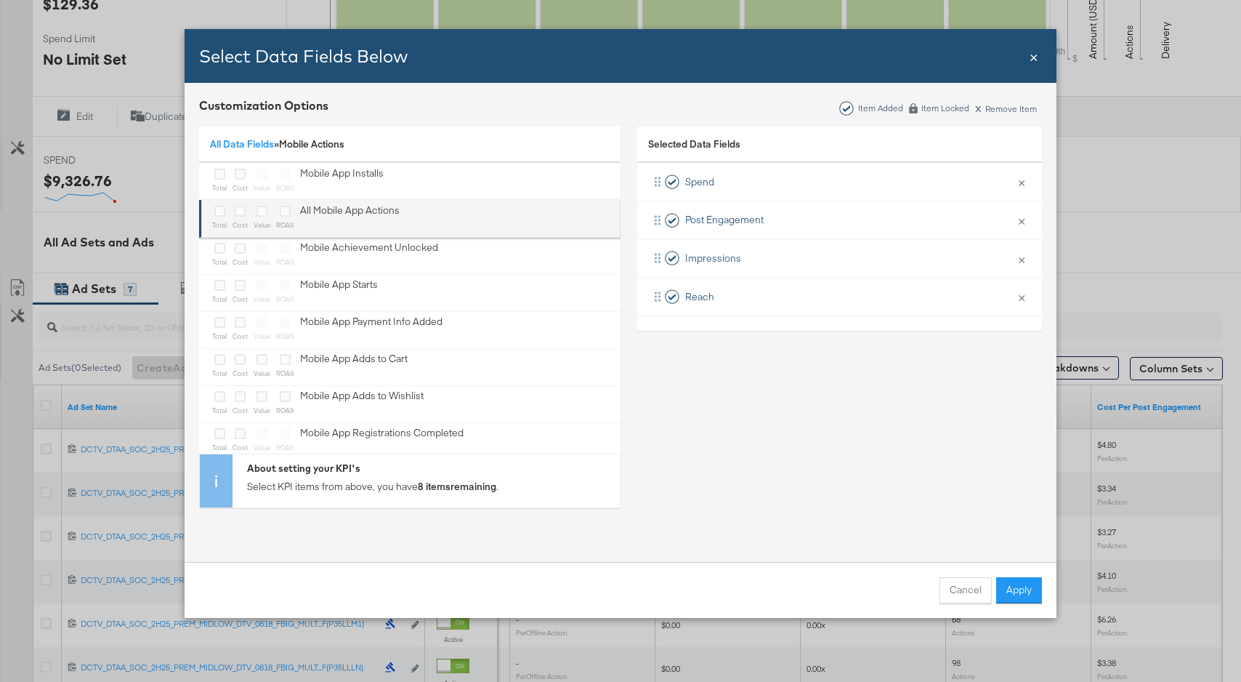
scroll to position [443, 0]
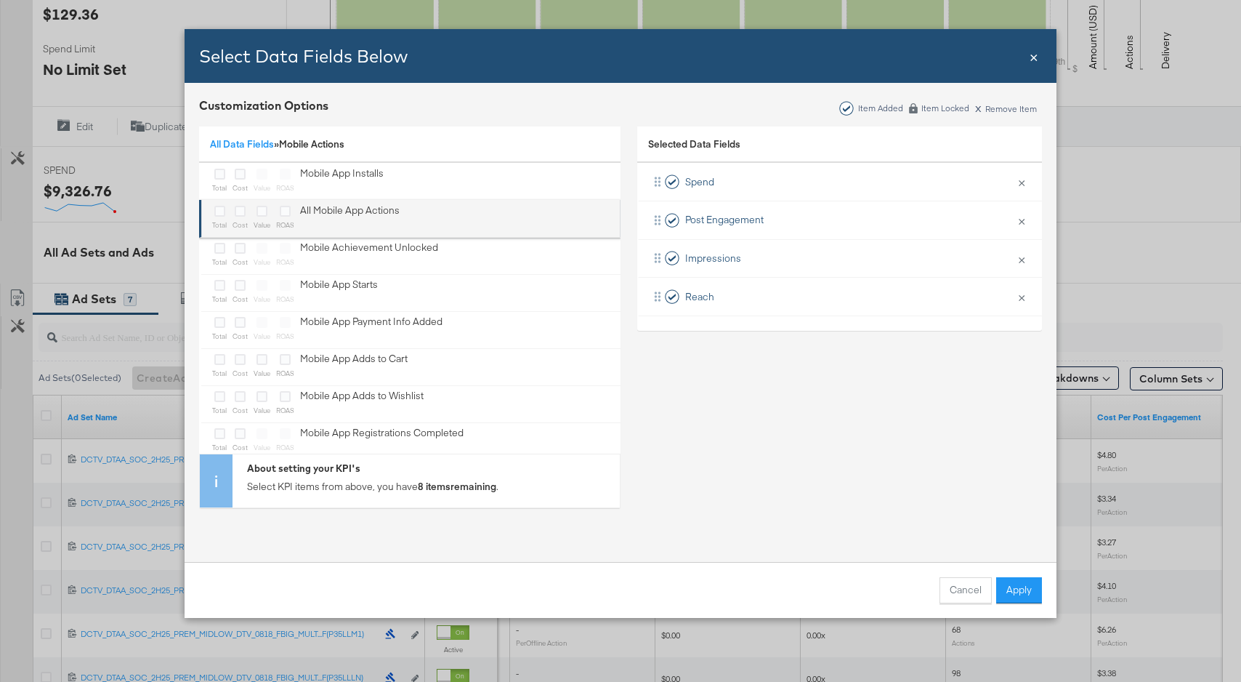
click at [226, 214] on div "Bulk Add Locations Modal" at bounding box center [219, 211] width 15 height 17
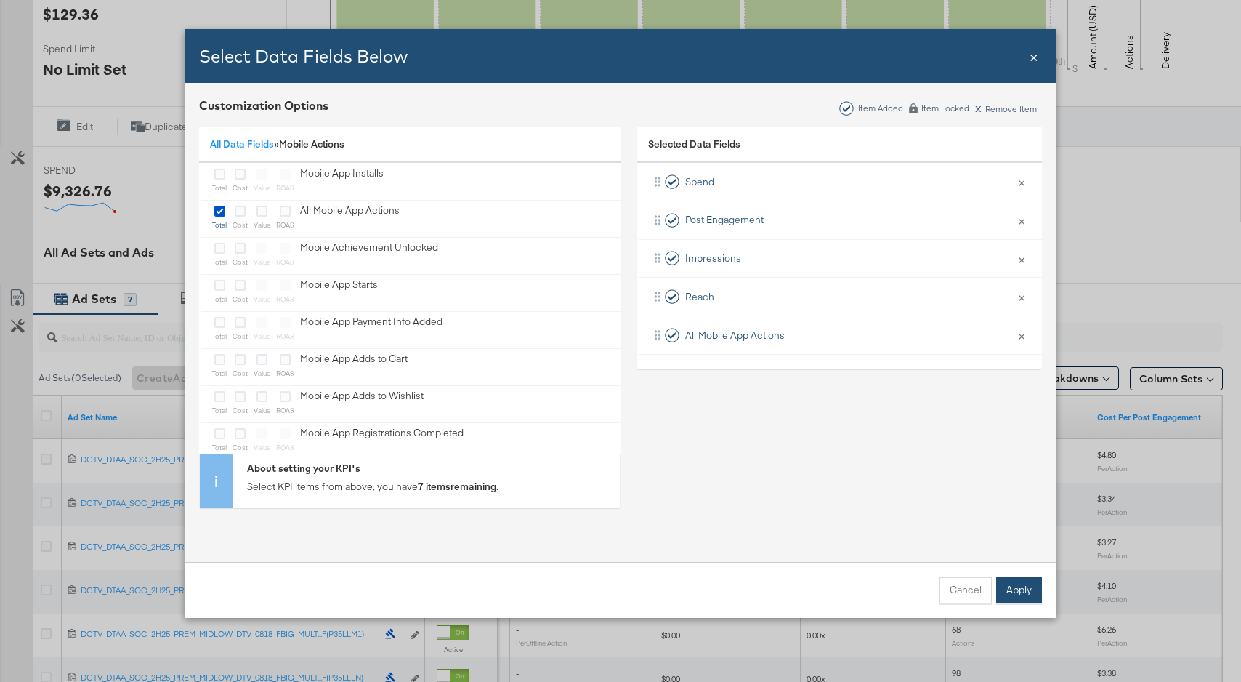
click at [998, 581] on button "Apply" at bounding box center [1019, 590] width 46 height 26
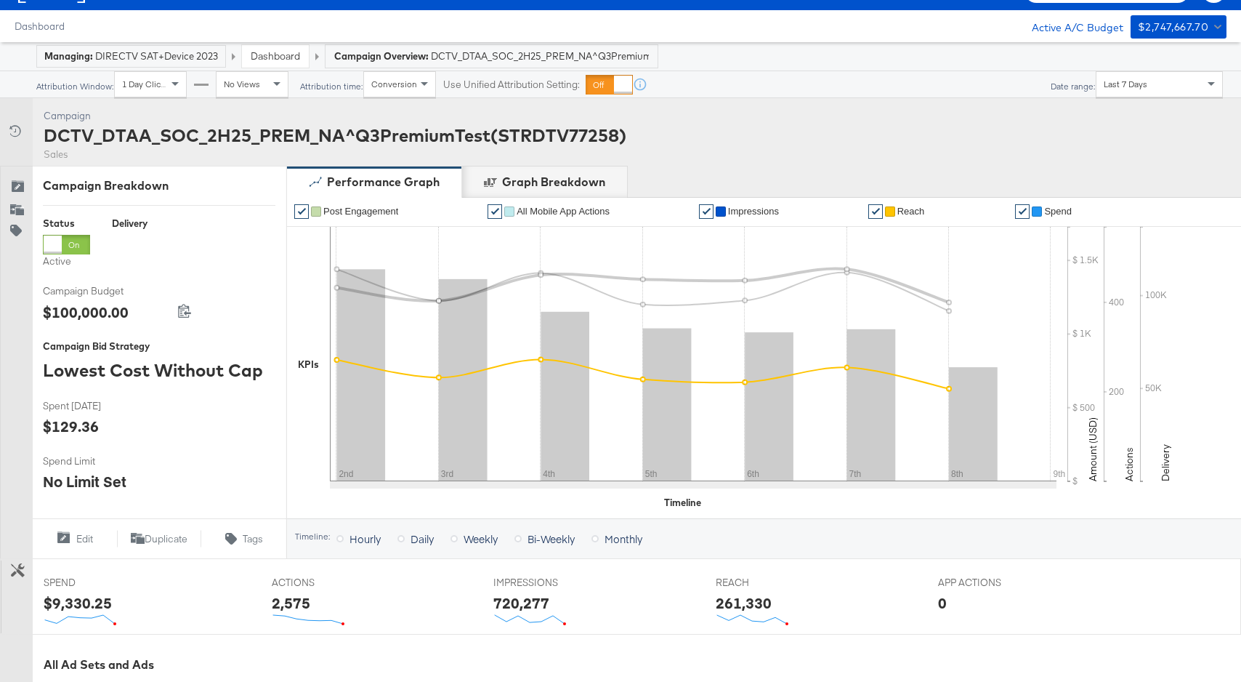
scroll to position [70, 0]
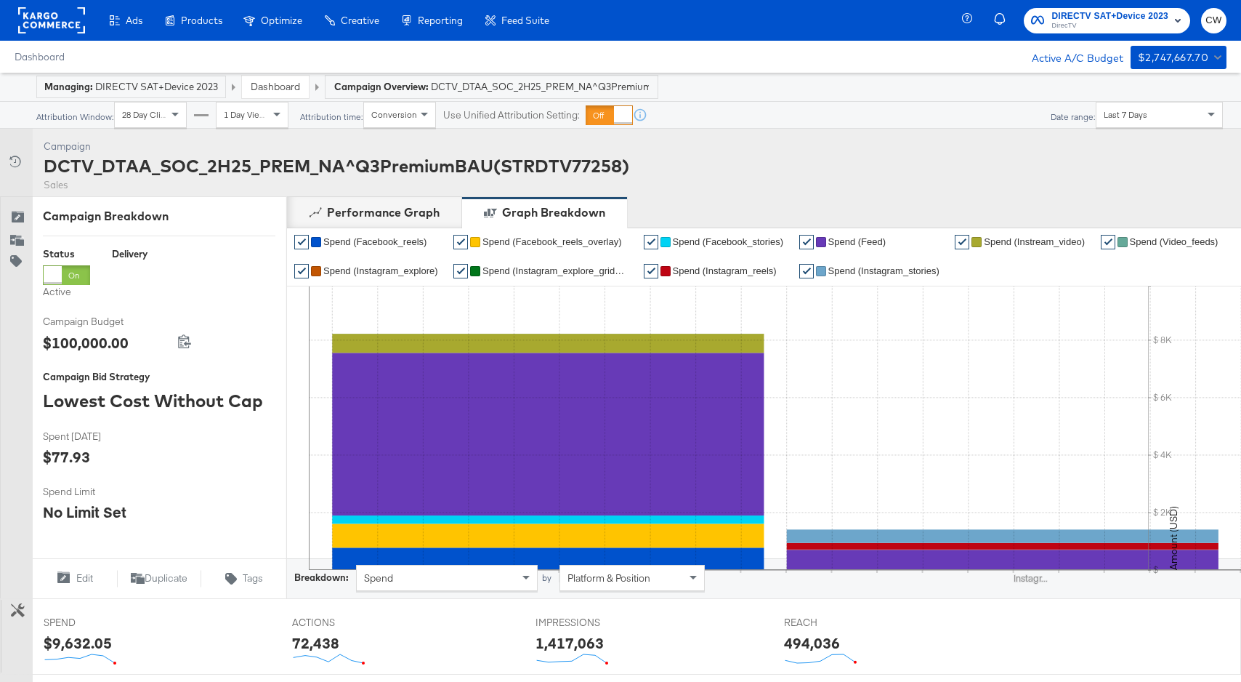
click at [1130, 116] on span "Last 7 Days" at bounding box center [1126, 114] width 44 height 11
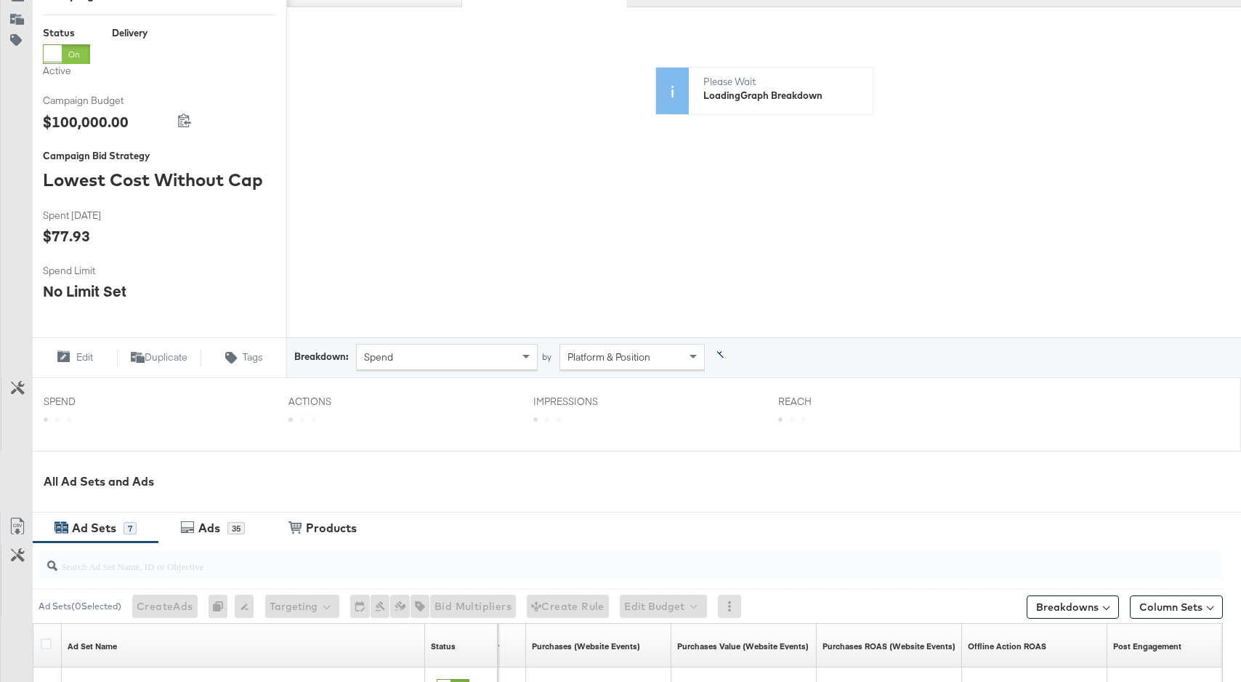
scroll to position [235, 0]
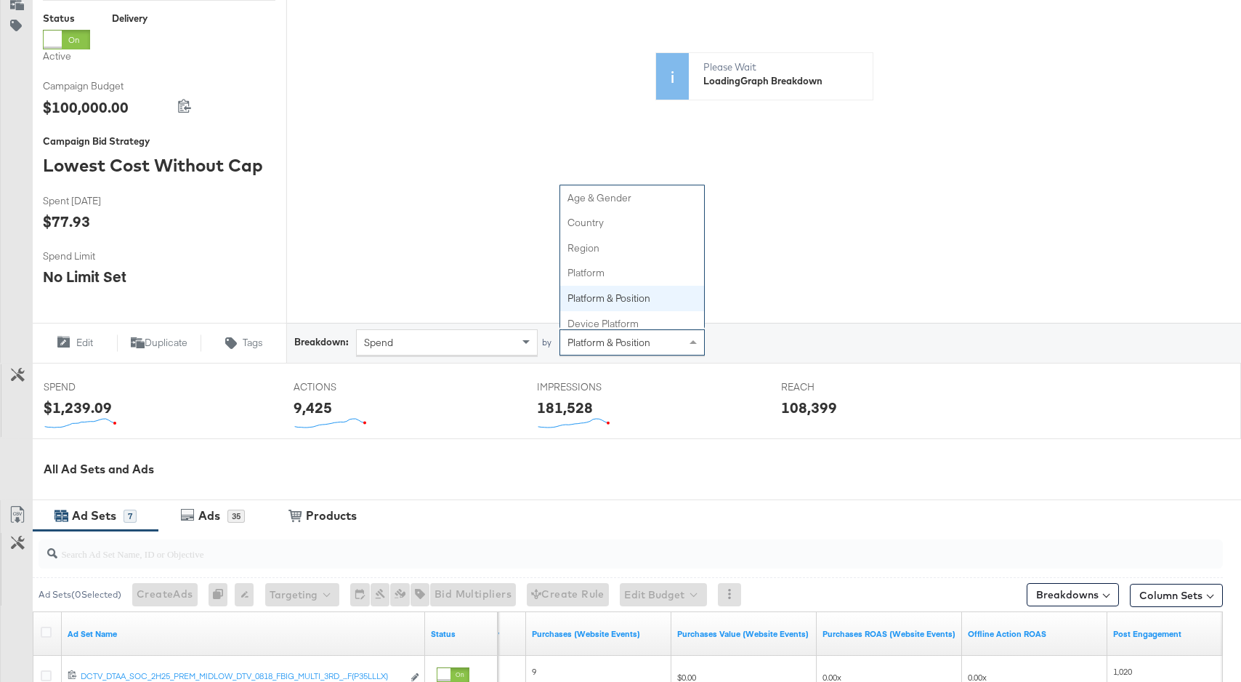
click at [617, 343] on span "Platform & Position" at bounding box center [608, 342] width 83 height 13
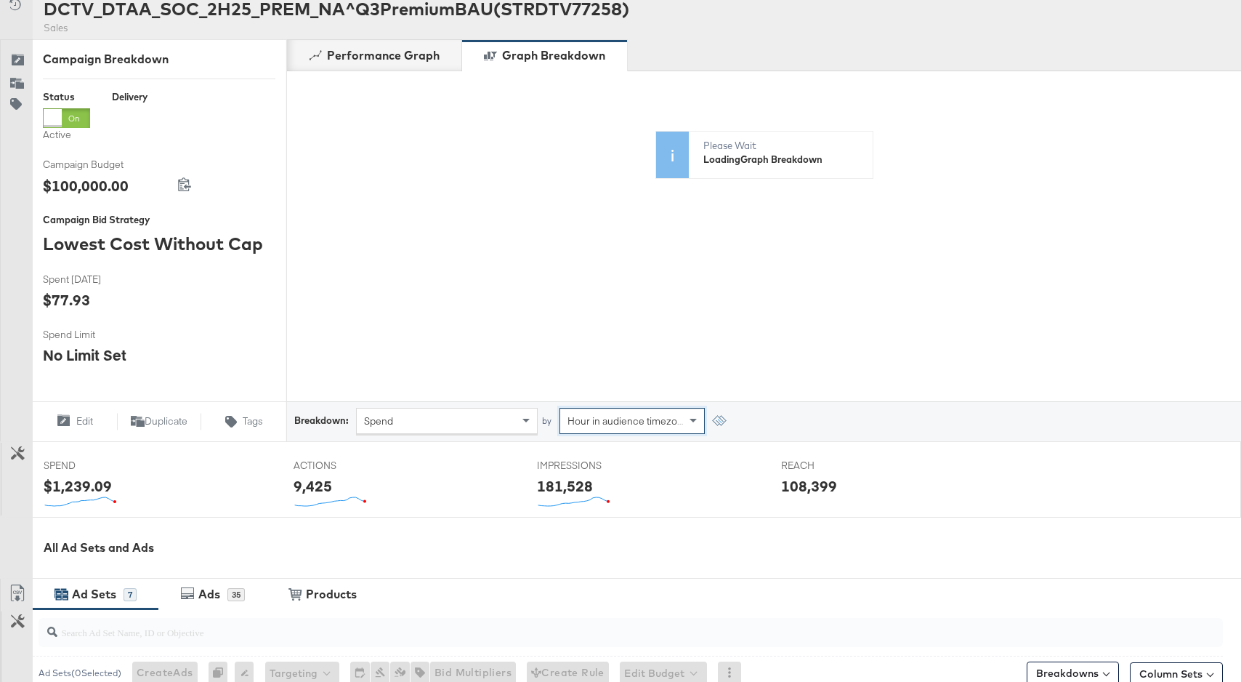
scroll to position [153, 0]
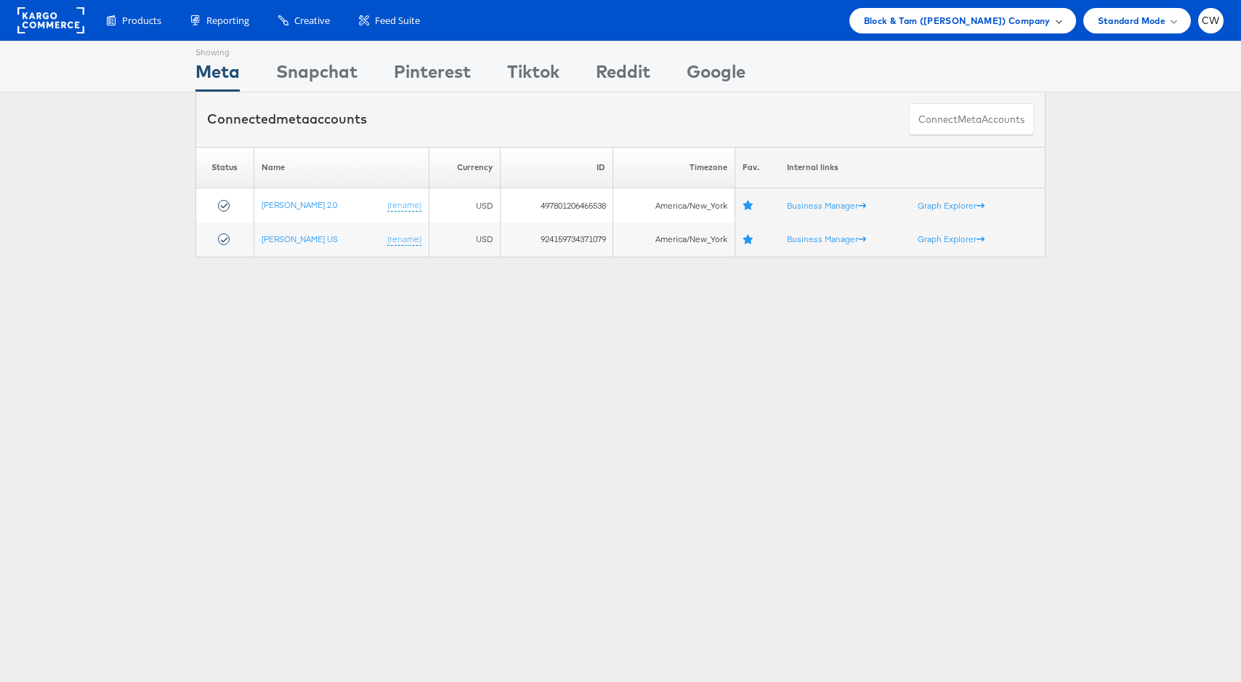
click at [984, 16] on span "Block & Tam (Veronica Beard) Company" at bounding box center [957, 20] width 187 height 15
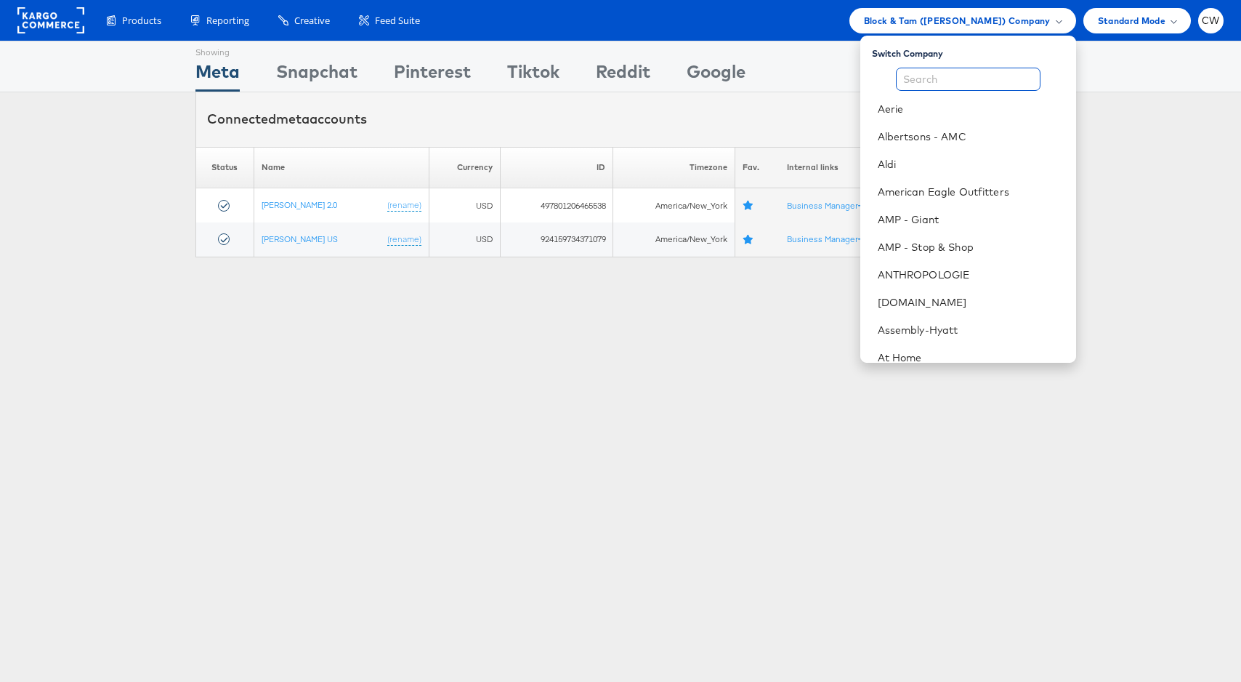
click at [948, 71] on input "text" at bounding box center [968, 79] width 145 height 23
type input "z"
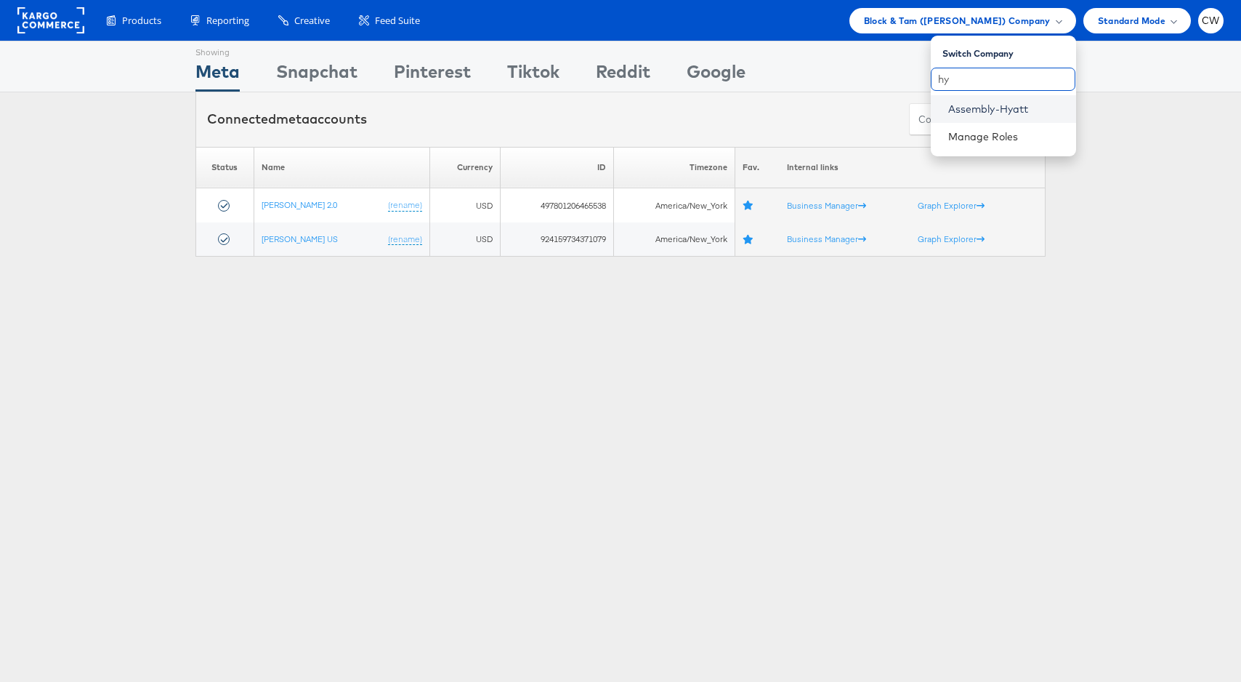
type input "hy"
click at [990, 102] on link "Assembly-Hyatt" at bounding box center [1006, 109] width 116 height 15
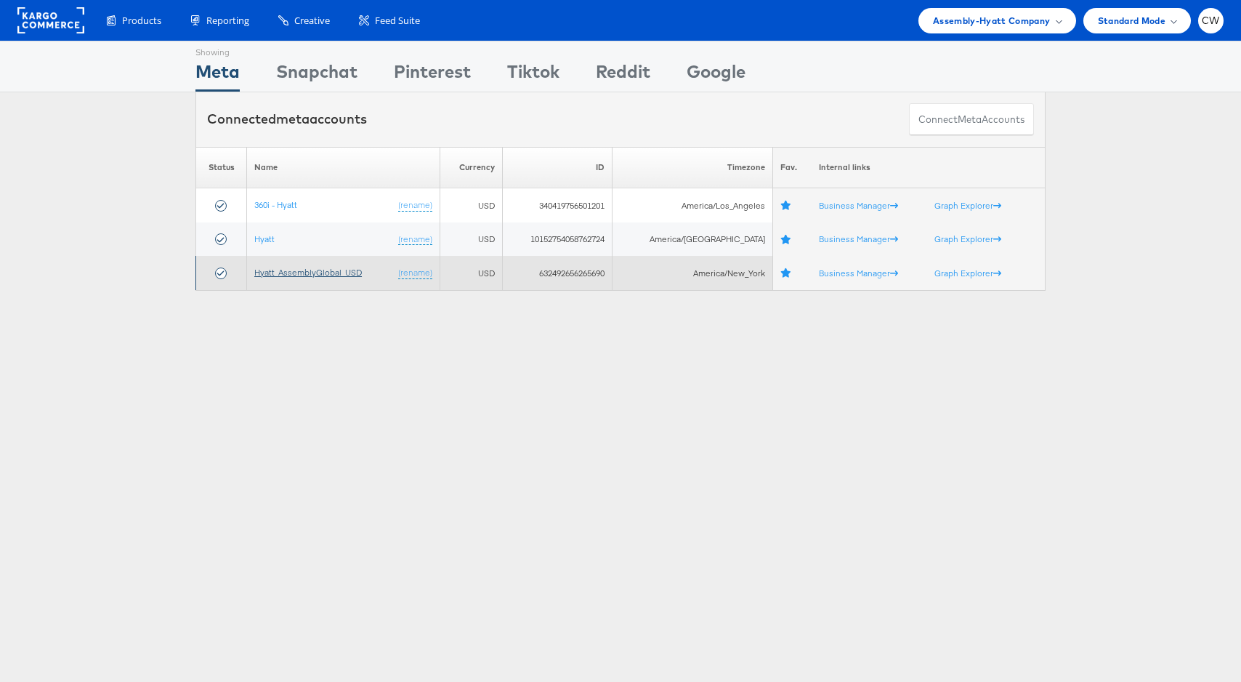
click at [290, 272] on link "Hyatt_AssemblyGlobal_USD" at bounding box center [308, 272] width 108 height 11
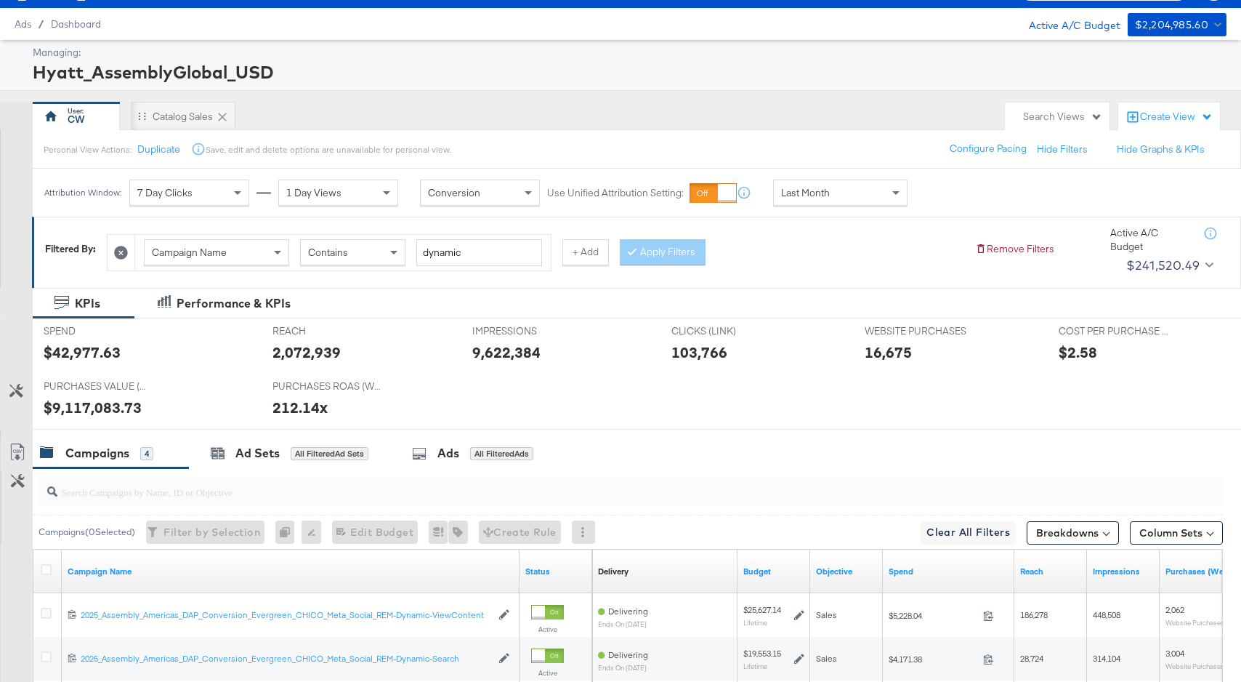
scroll to position [25, 0]
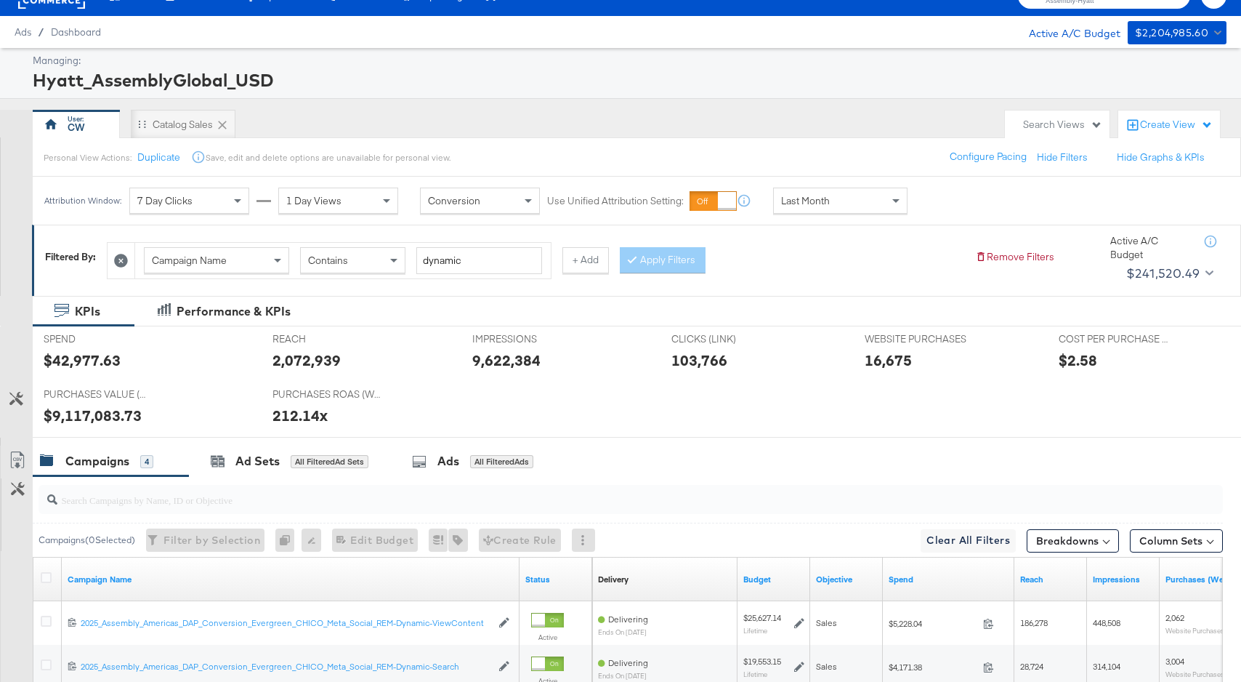
click at [827, 194] on span "Last Month" at bounding box center [805, 200] width 49 height 13
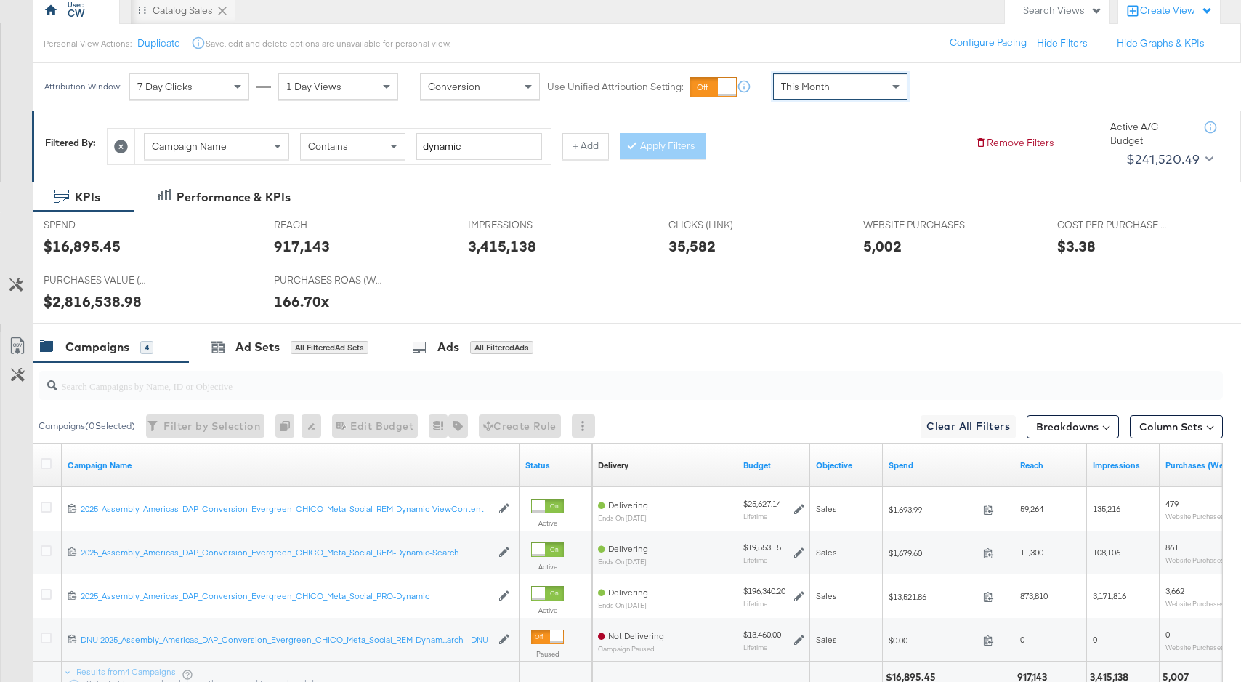
scroll to position [0, 0]
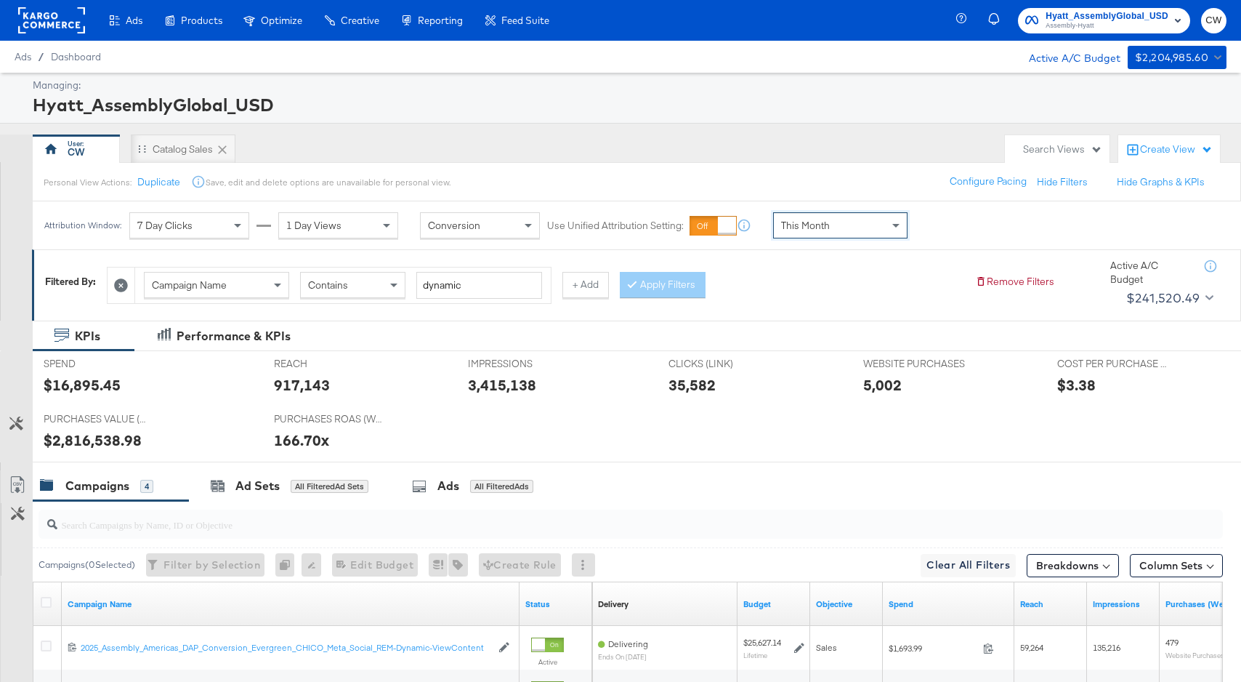
click at [188, 234] on div "7 Day Clicks" at bounding box center [189, 225] width 118 height 25
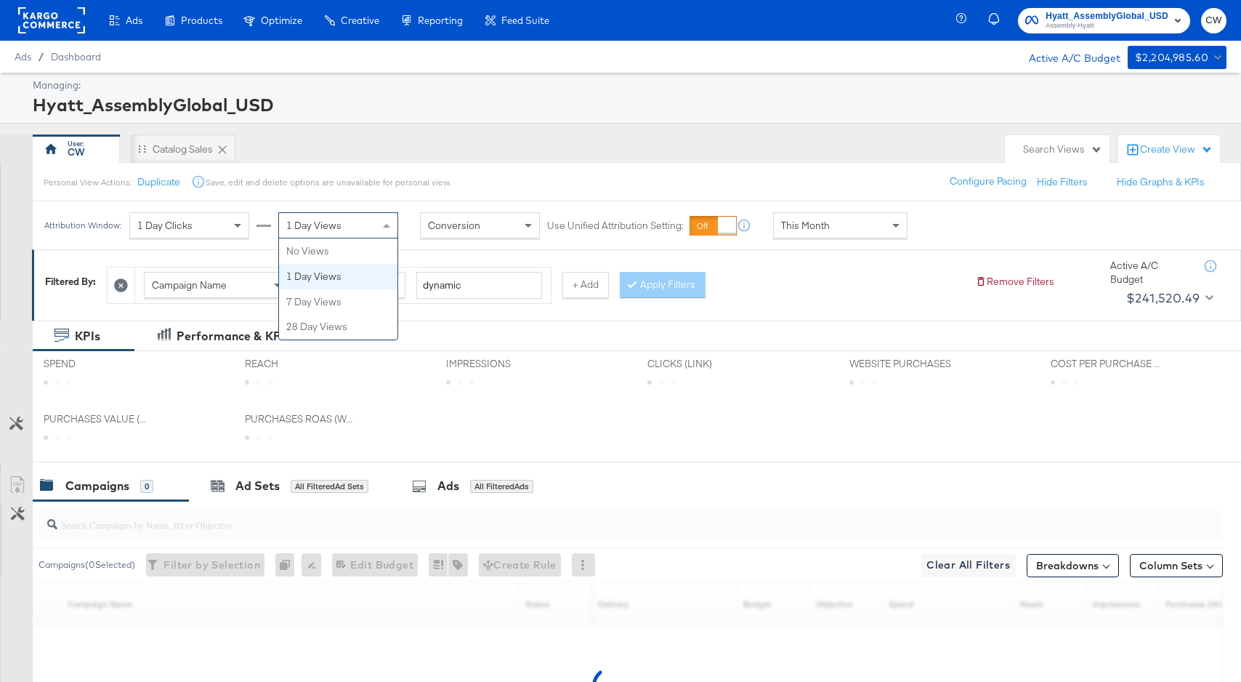
click at [323, 223] on span "1 Day Views" at bounding box center [313, 225] width 55 height 13
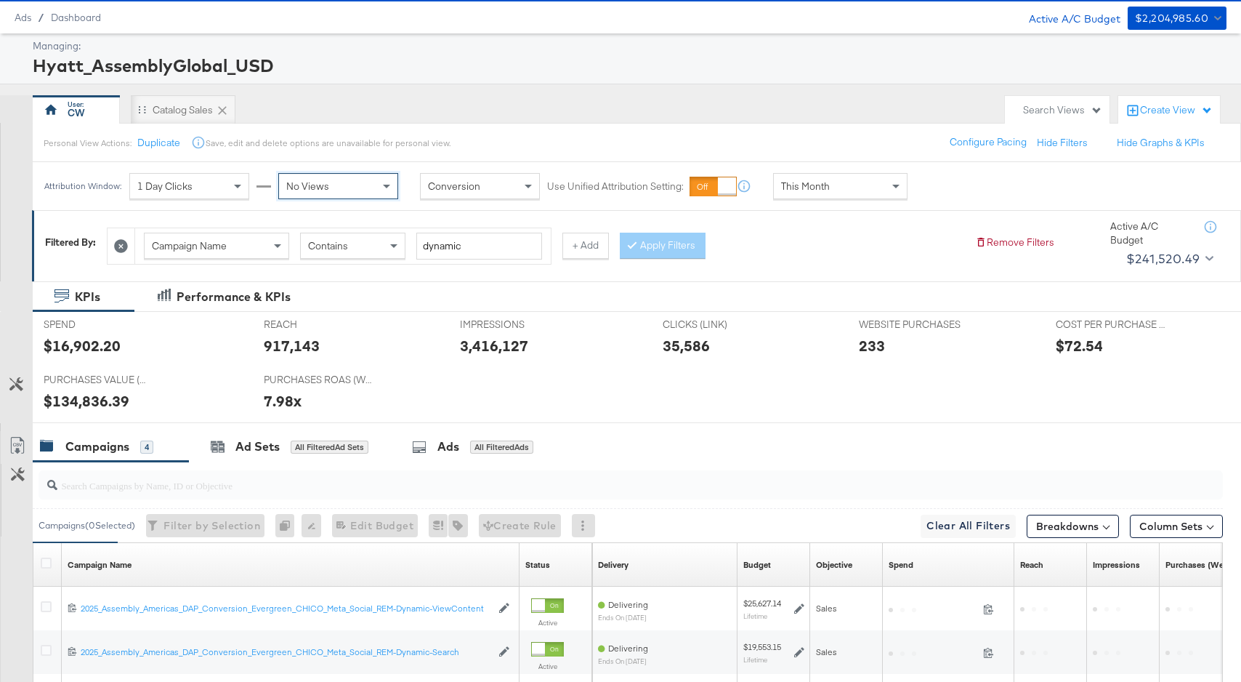
scroll to position [45, 0]
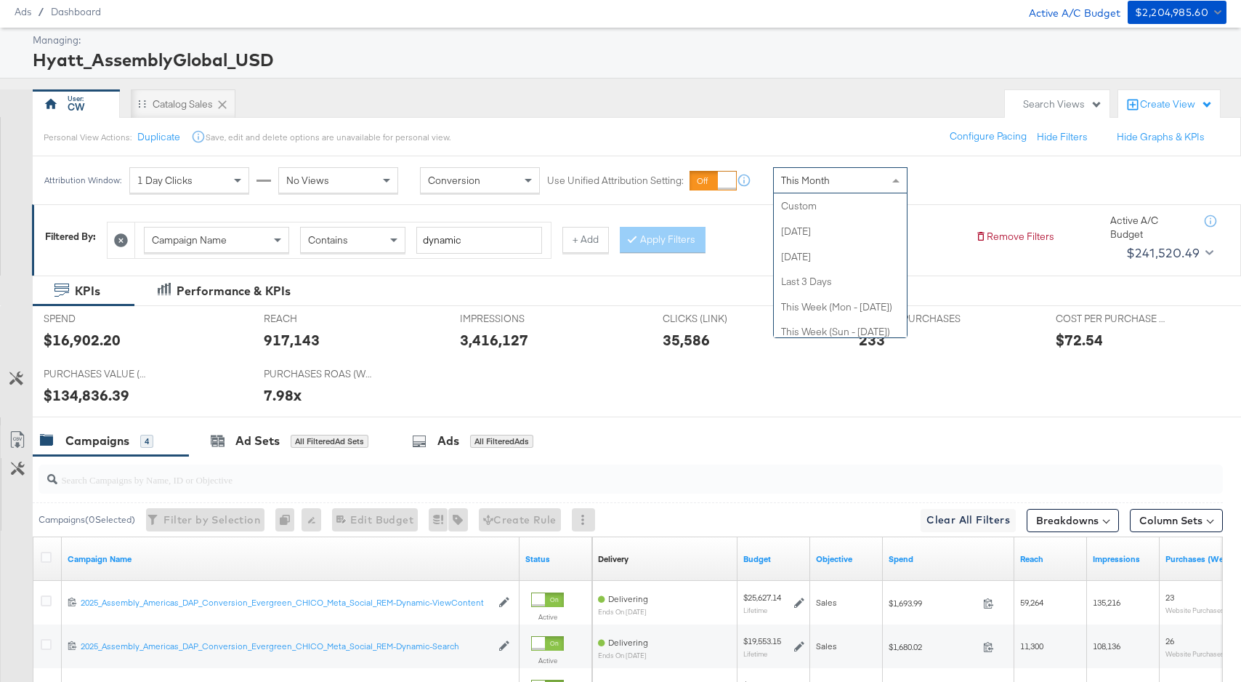
click at [839, 185] on div "This Month" at bounding box center [840, 180] width 133 height 25
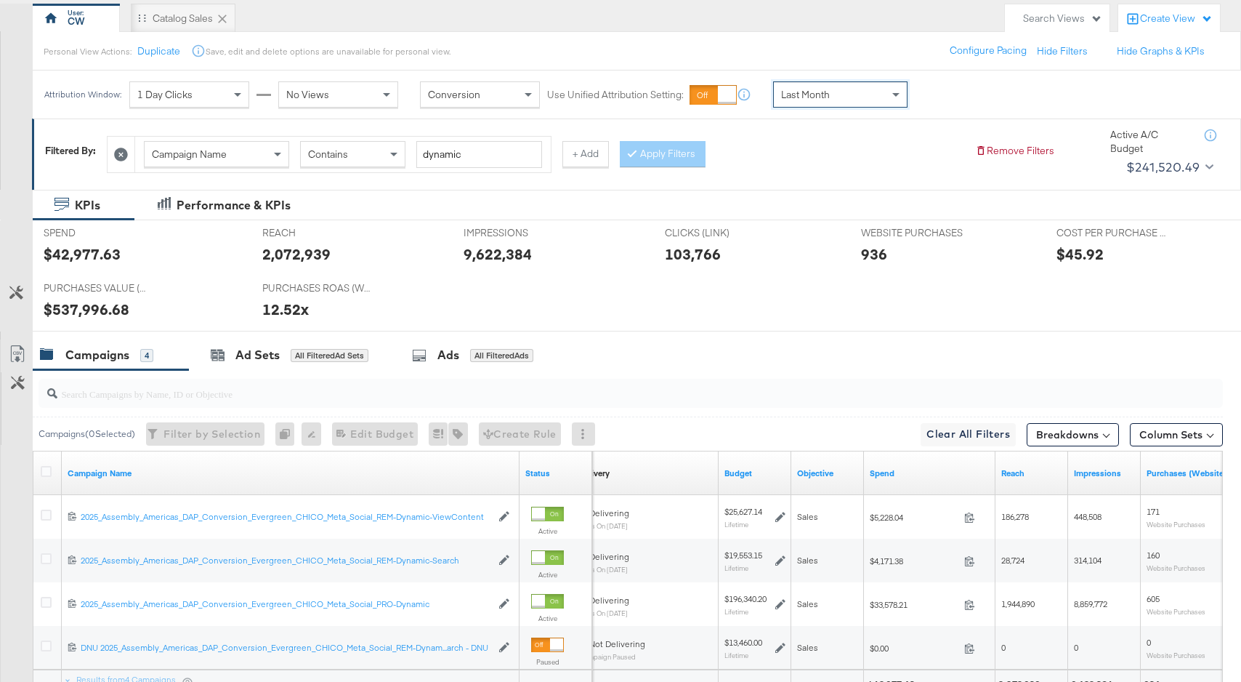
scroll to position [130, 0]
click at [851, 97] on div "Last Month" at bounding box center [840, 95] width 133 height 25
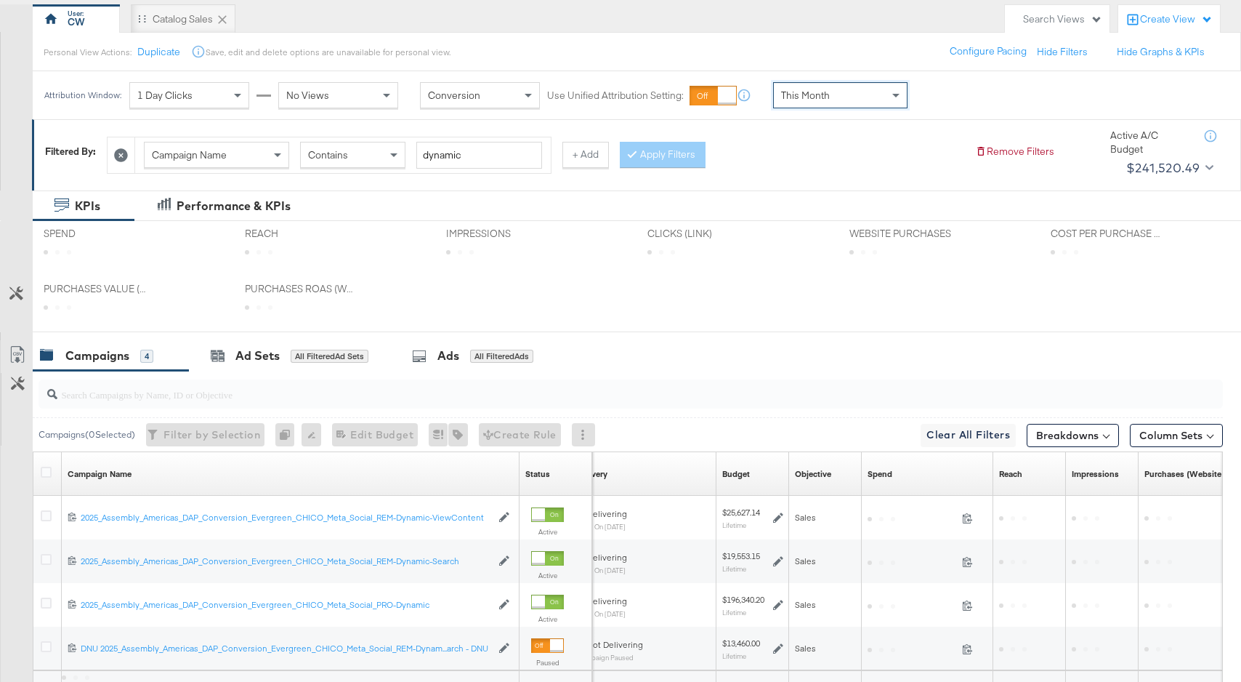
scroll to position [0, 0]
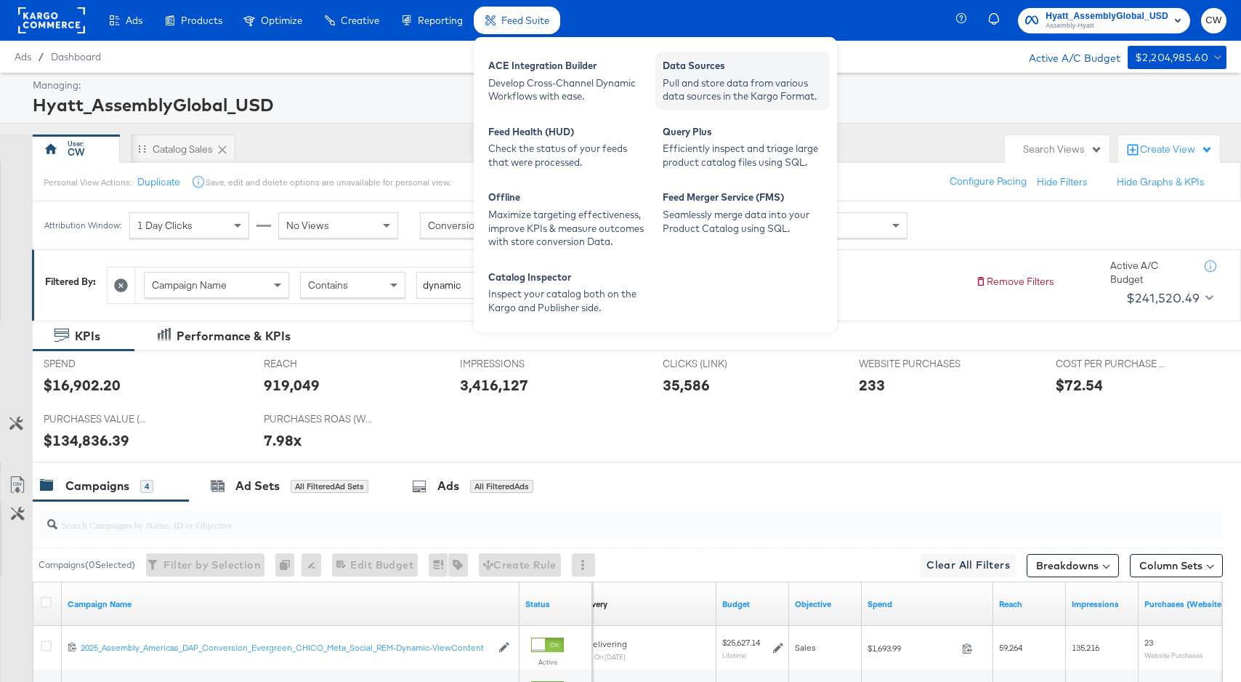
click at [678, 84] on div "Pull and store data from various data sources in the Kargo Format." at bounding box center [743, 89] width 160 height 27
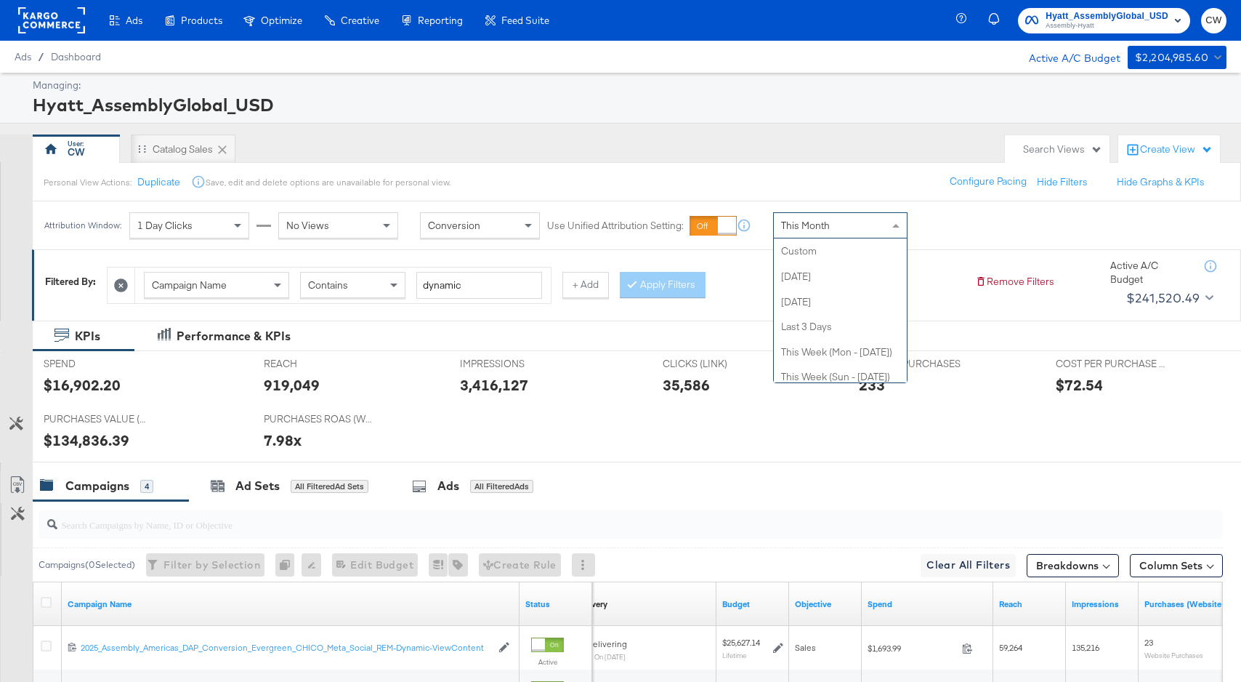
click at [853, 230] on div "This Month" at bounding box center [840, 225] width 133 height 25
click at [882, 169] on div "Personal View Actions: Duplicate Save, edit and delete options are unavailable …" at bounding box center [636, 181] width 1209 height 39
click at [844, 221] on div "This Month" at bounding box center [840, 225] width 133 height 25
click at [931, 230] on icon at bounding box center [926, 226] width 10 height 10
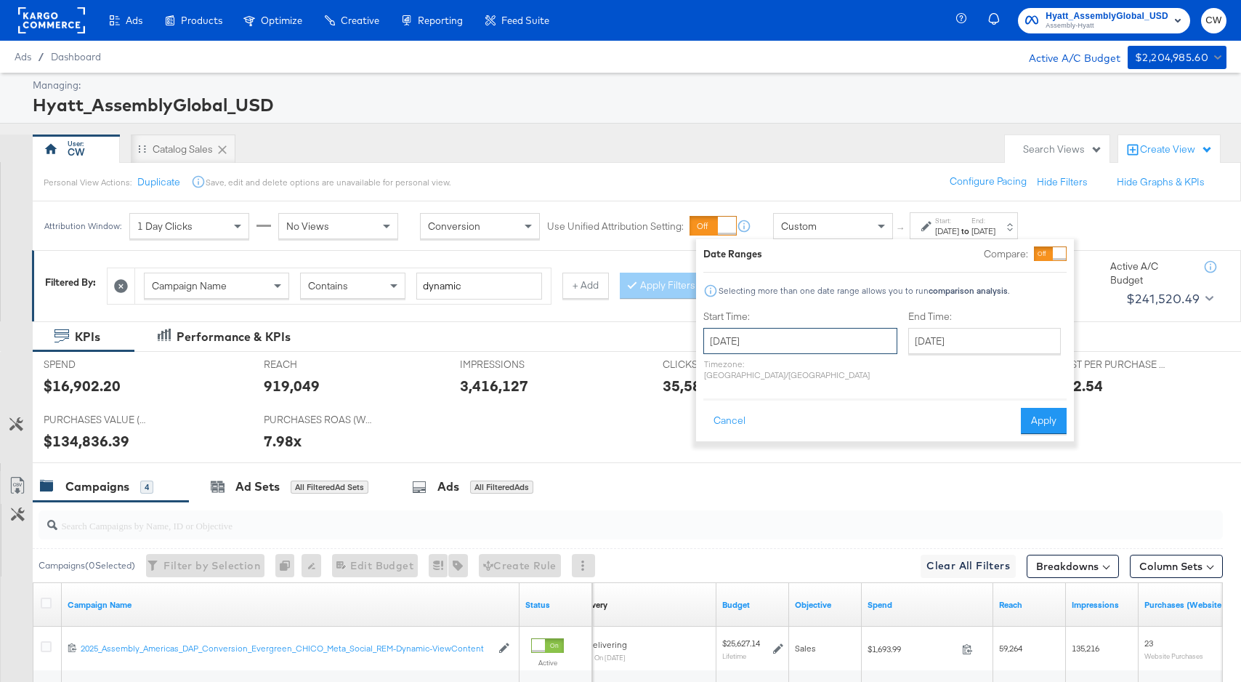
click at [756, 345] on input "[DATE]" at bounding box center [800, 341] width 194 height 26
click at [725, 365] on span "‹" at bounding box center [719, 371] width 23 height 22
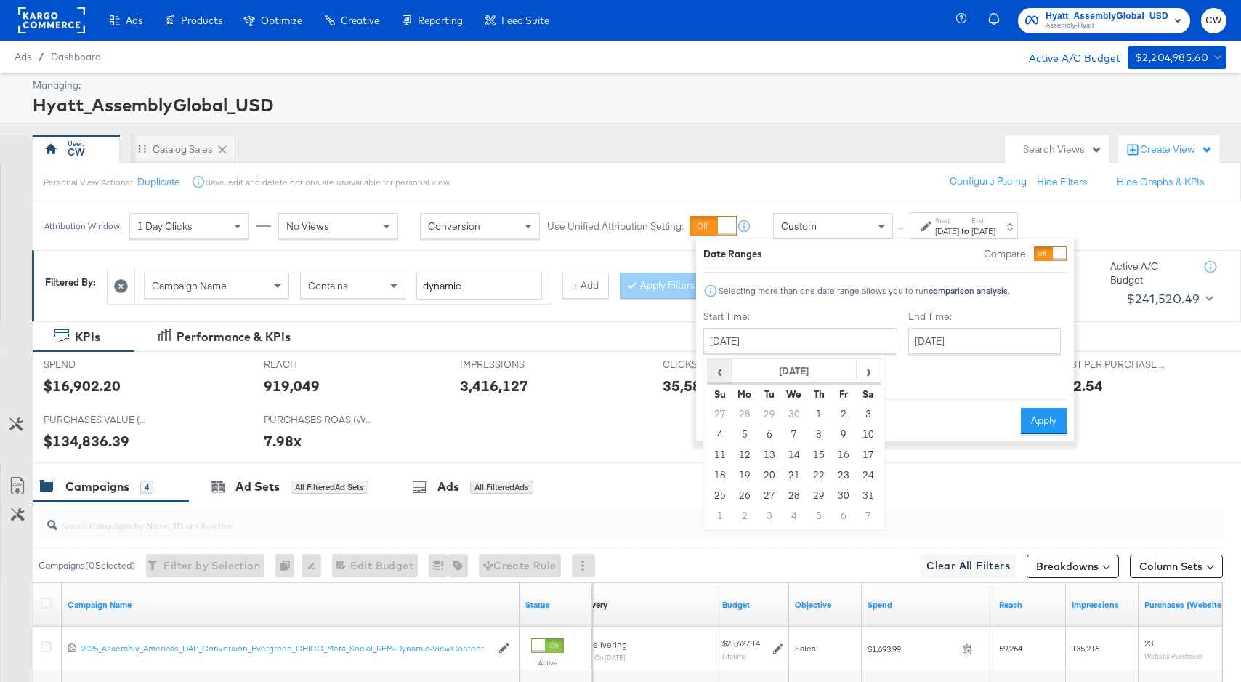
click at [725, 365] on span "‹" at bounding box center [719, 371] width 23 height 22
click at [795, 415] on td "1" at bounding box center [794, 414] width 25 height 20
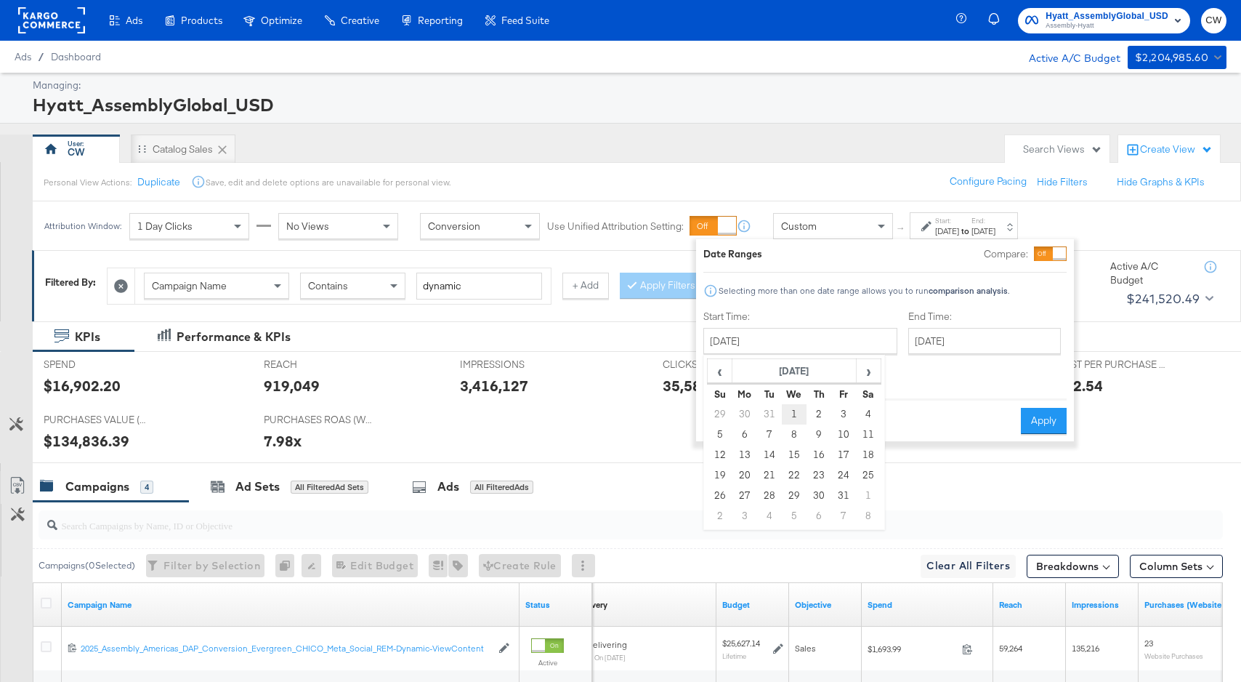
type input "[DATE]"
click at [952, 352] on input "[DATE]" at bounding box center [983, 341] width 153 height 26
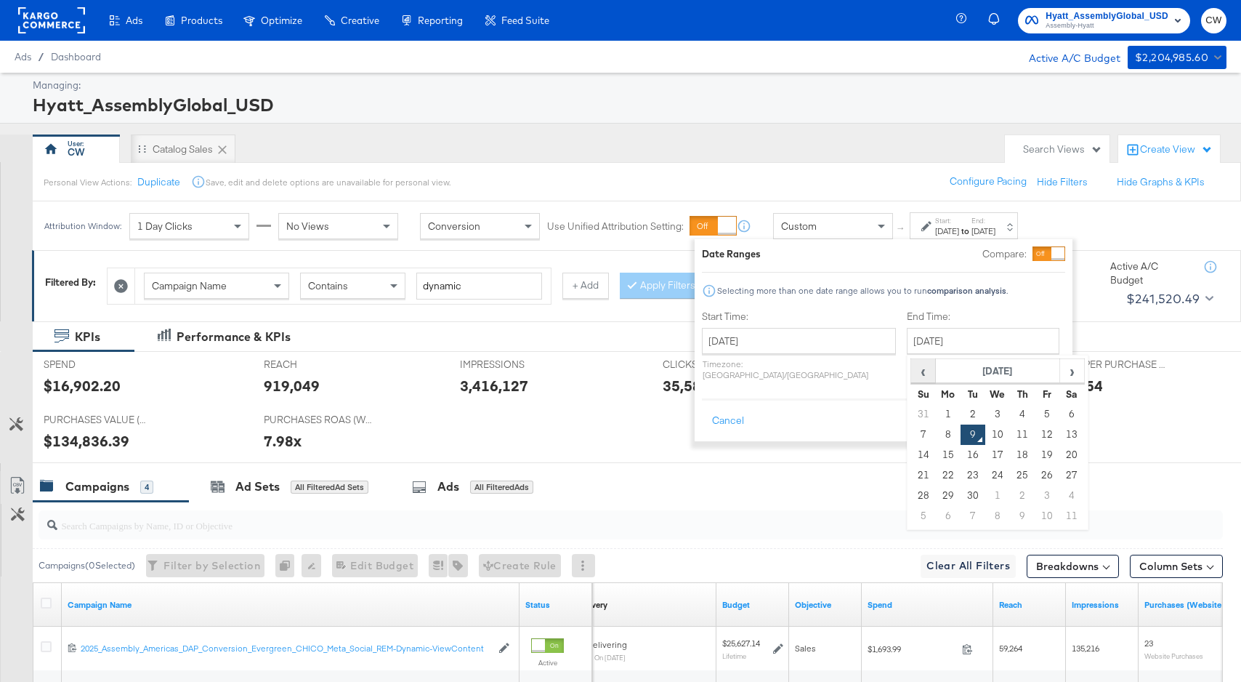
click at [912, 379] on span "‹" at bounding box center [923, 371] width 23 height 22
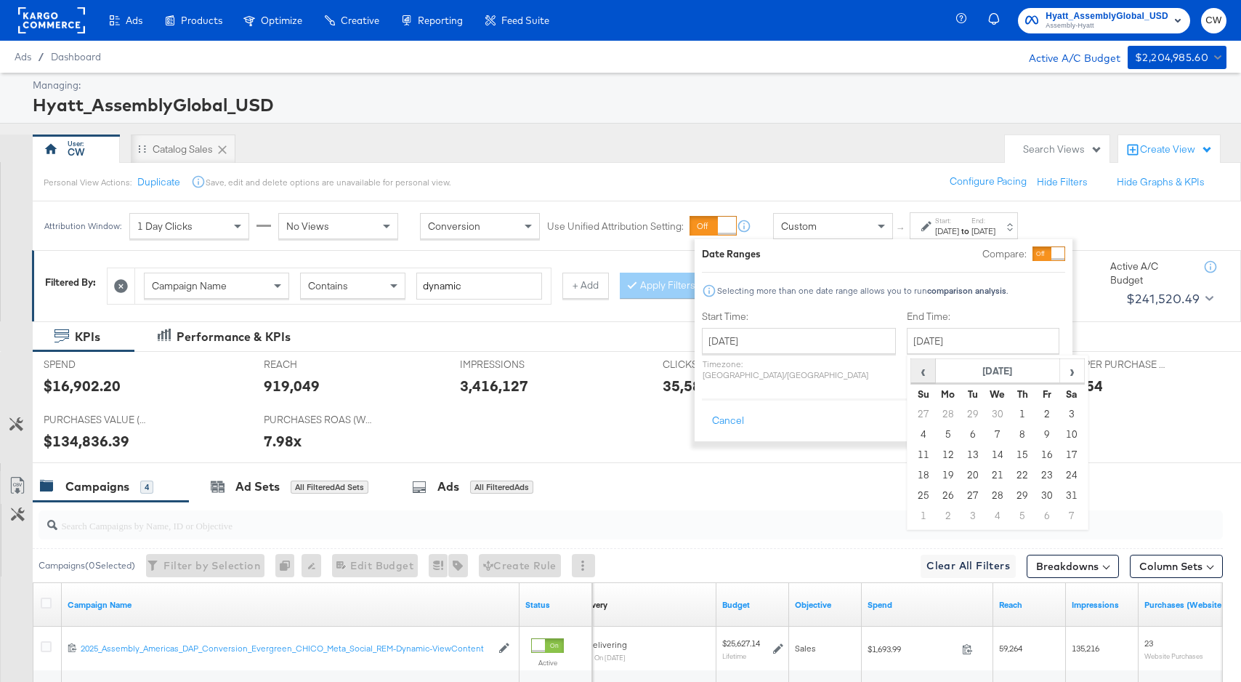
click at [912, 379] on span "‹" at bounding box center [923, 371] width 23 height 22
click at [1061, 379] on span "›" at bounding box center [1072, 371] width 23 height 22
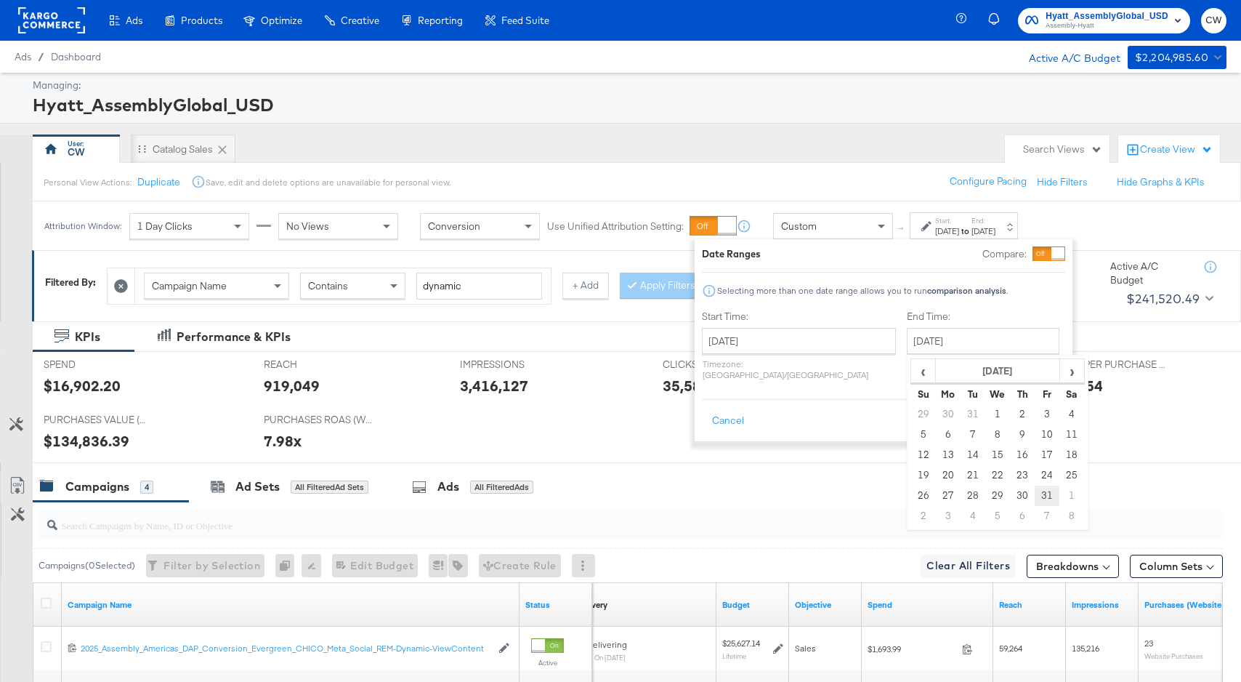
click at [1035, 495] on td "31" at bounding box center [1047, 495] width 25 height 20
type input "[DATE]"
click at [1047, 424] on div "Date Ranges Compare: Selecting more than one date range allows you to run compa…" at bounding box center [887, 340] width 378 height 202
click at [1054, 416] on button "Apply" at bounding box center [1045, 421] width 46 height 26
